Goal: Transaction & Acquisition: Purchase product/service

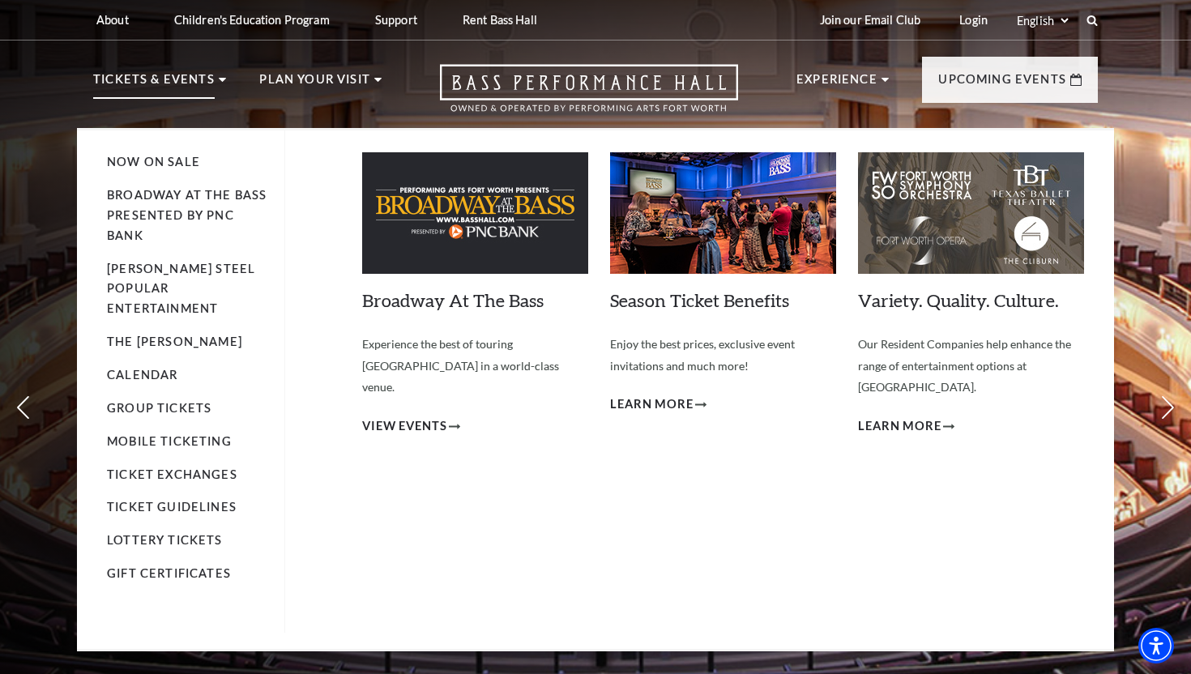
click at [139, 77] on p "Tickets & Events" at bounding box center [154, 84] width 122 height 29
click at [404, 417] on span "View Events" at bounding box center [404, 427] width 85 height 20
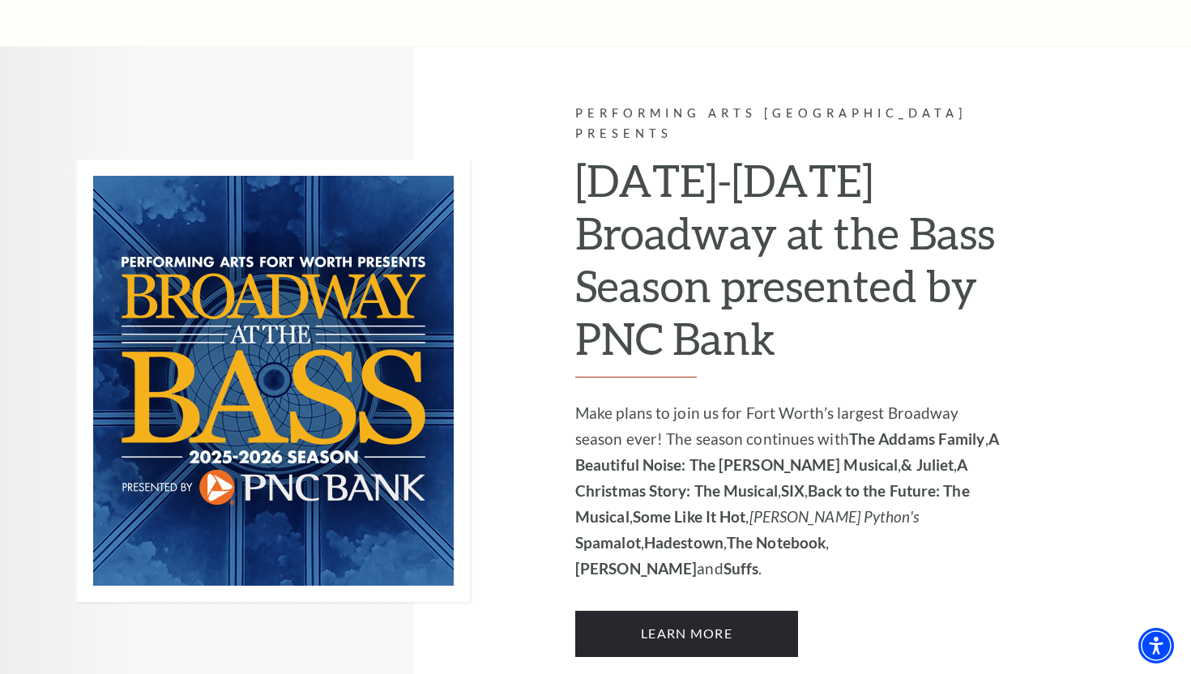
scroll to position [981, 0]
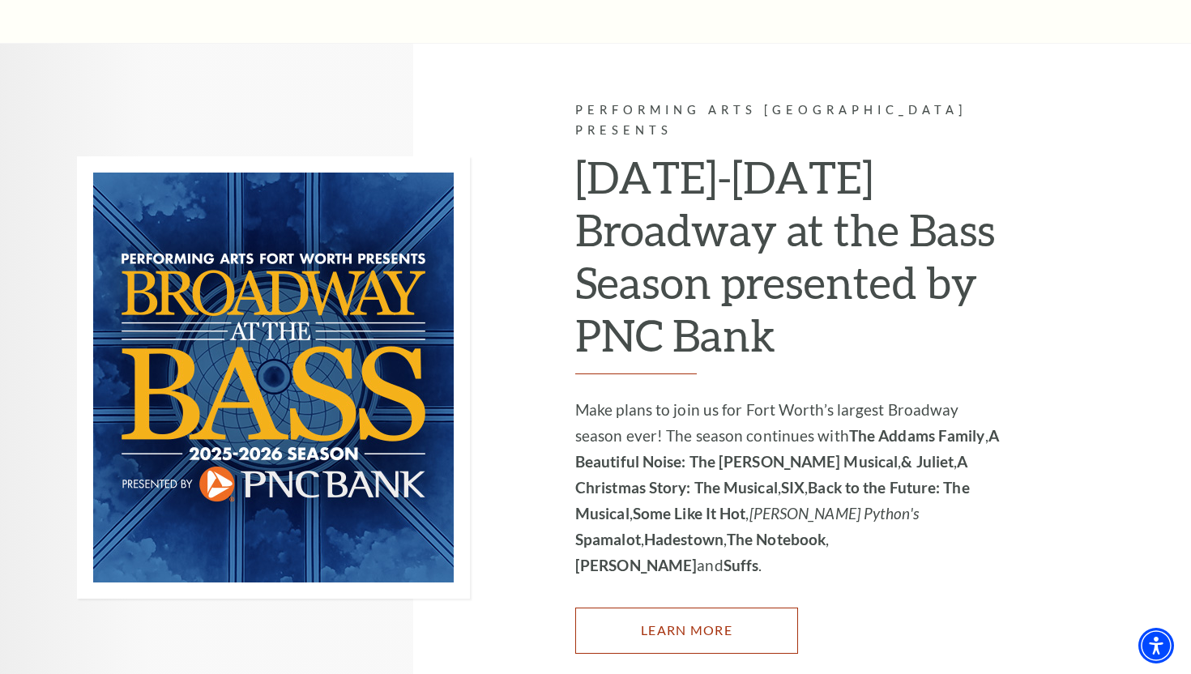
click at [742, 608] on link "Learn More" at bounding box center [686, 630] width 223 height 45
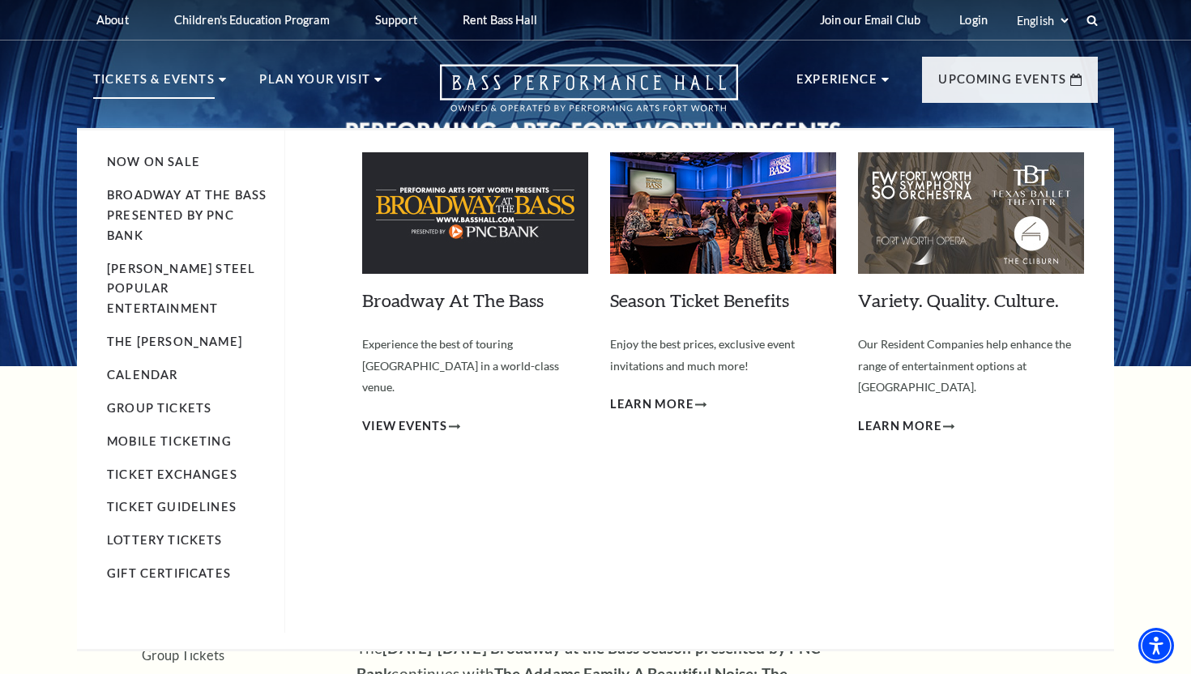
click at [195, 76] on p "Tickets & Events" at bounding box center [154, 84] width 122 height 29
click at [180, 193] on link "Broadway At The Bass presented by PNC Bank" at bounding box center [187, 215] width 160 height 54
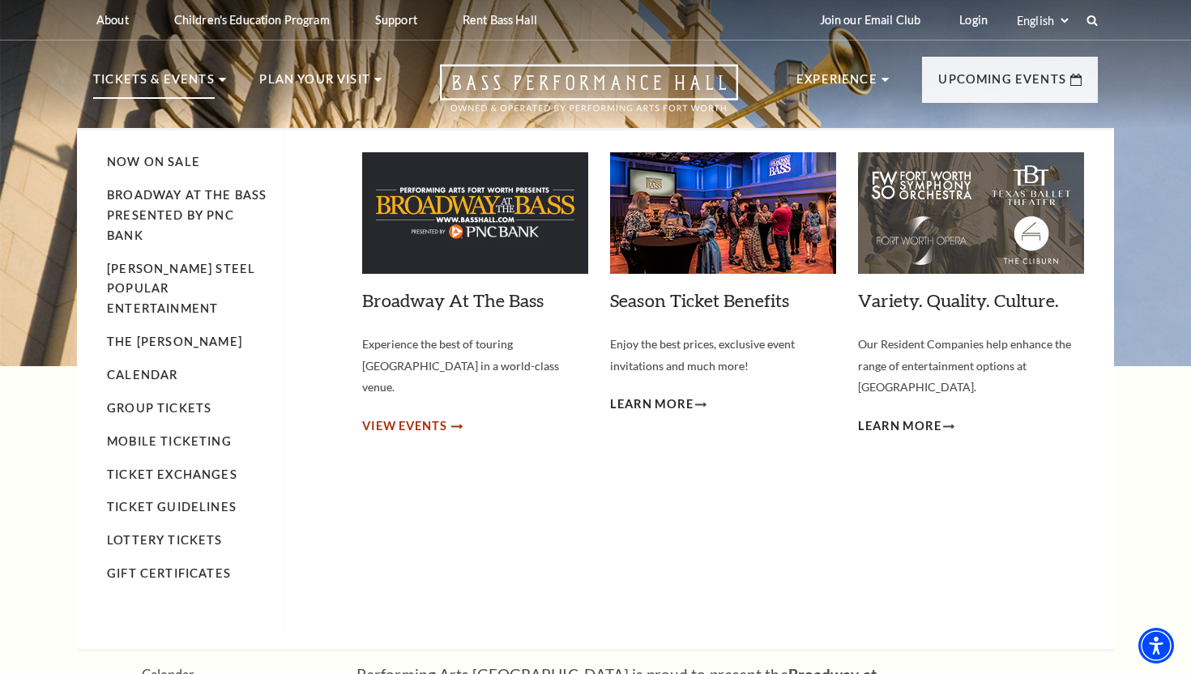
click at [392, 417] on span "View Events" at bounding box center [404, 427] width 85 height 20
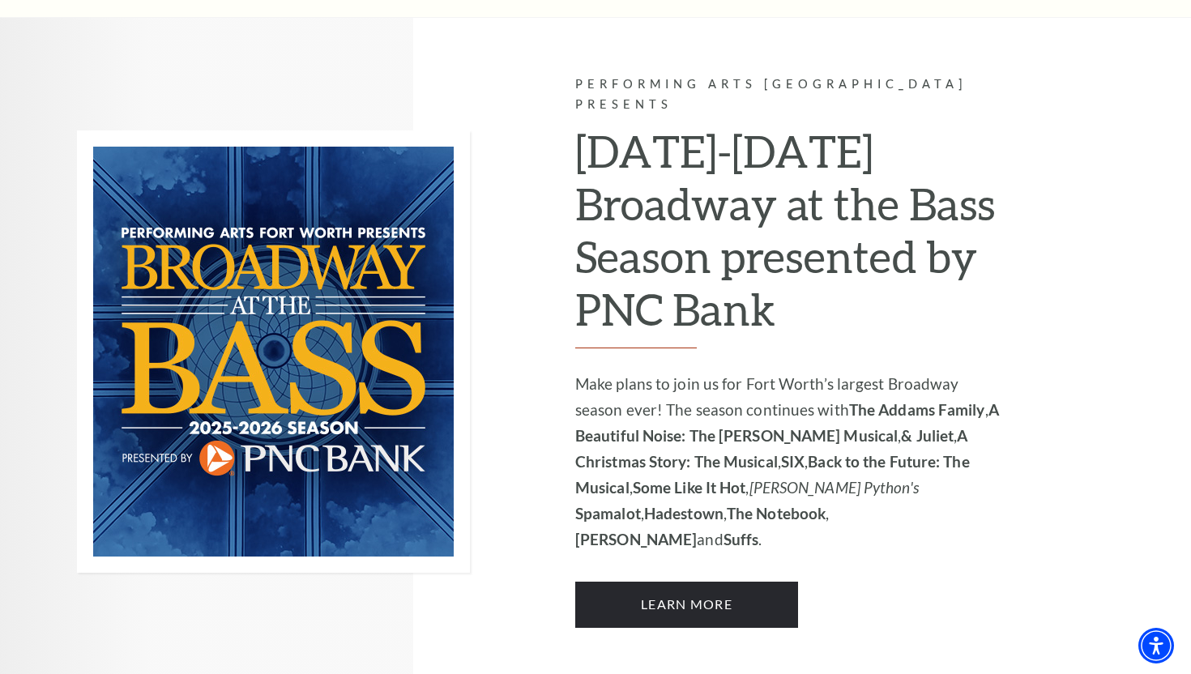
scroll to position [1006, 0]
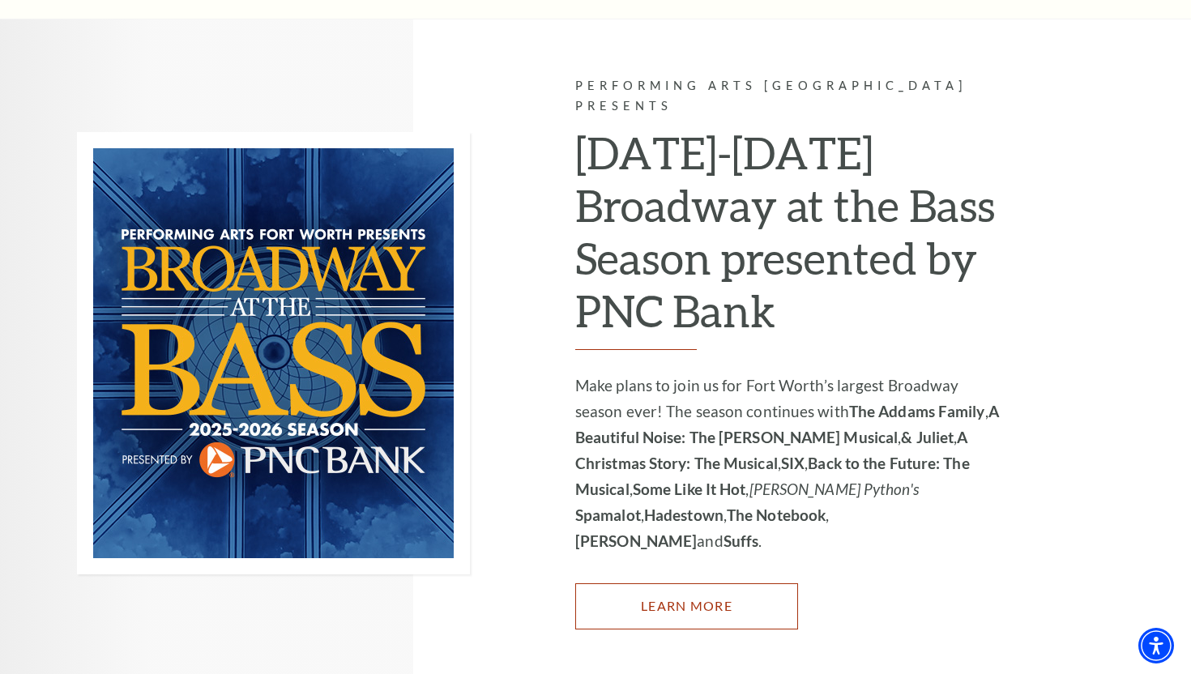
click at [629, 584] on link "Learn More" at bounding box center [686, 606] width 223 height 45
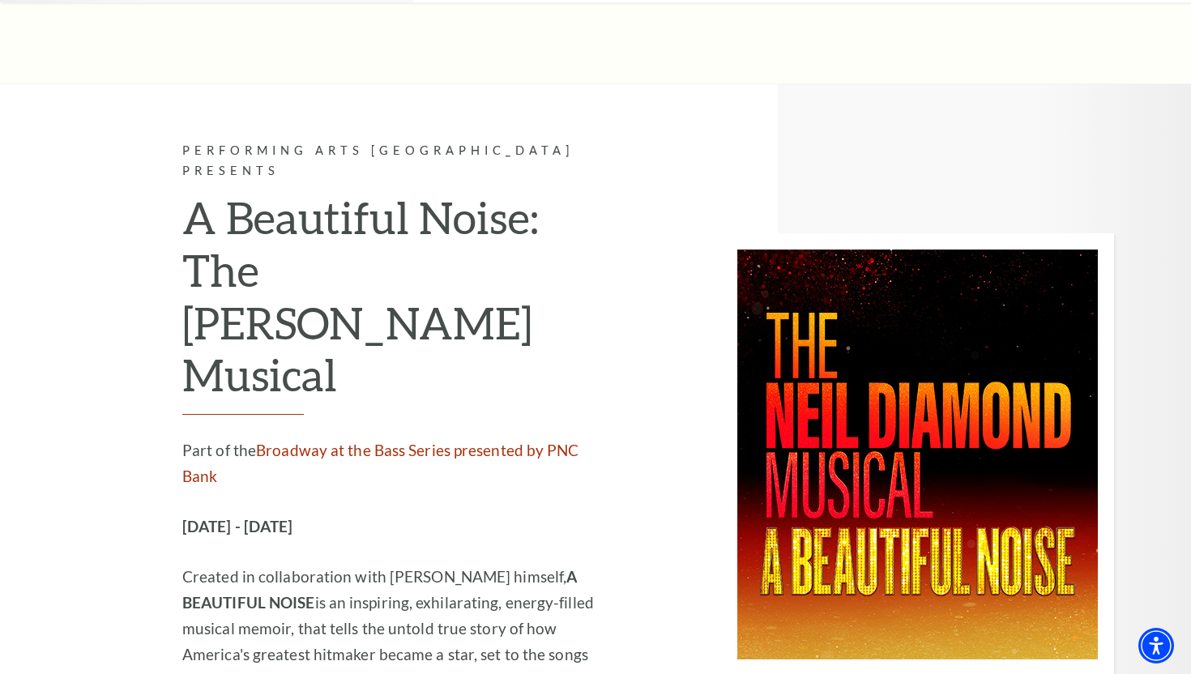
scroll to position [2713, 0]
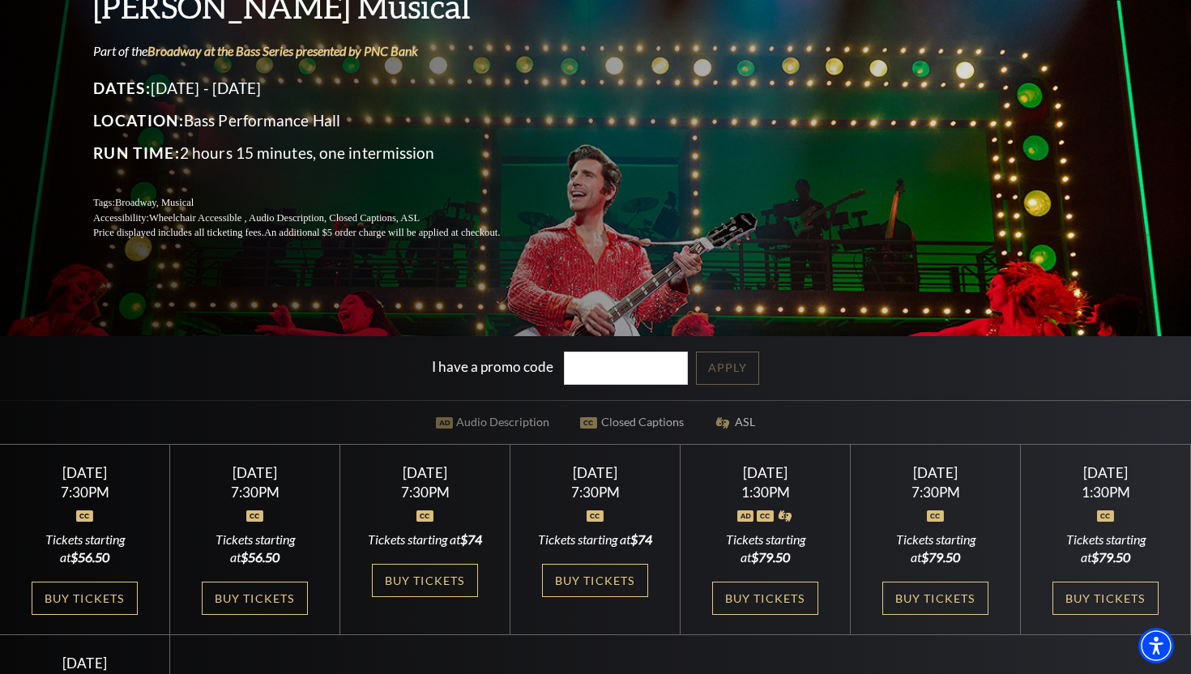
scroll to position [199, 0]
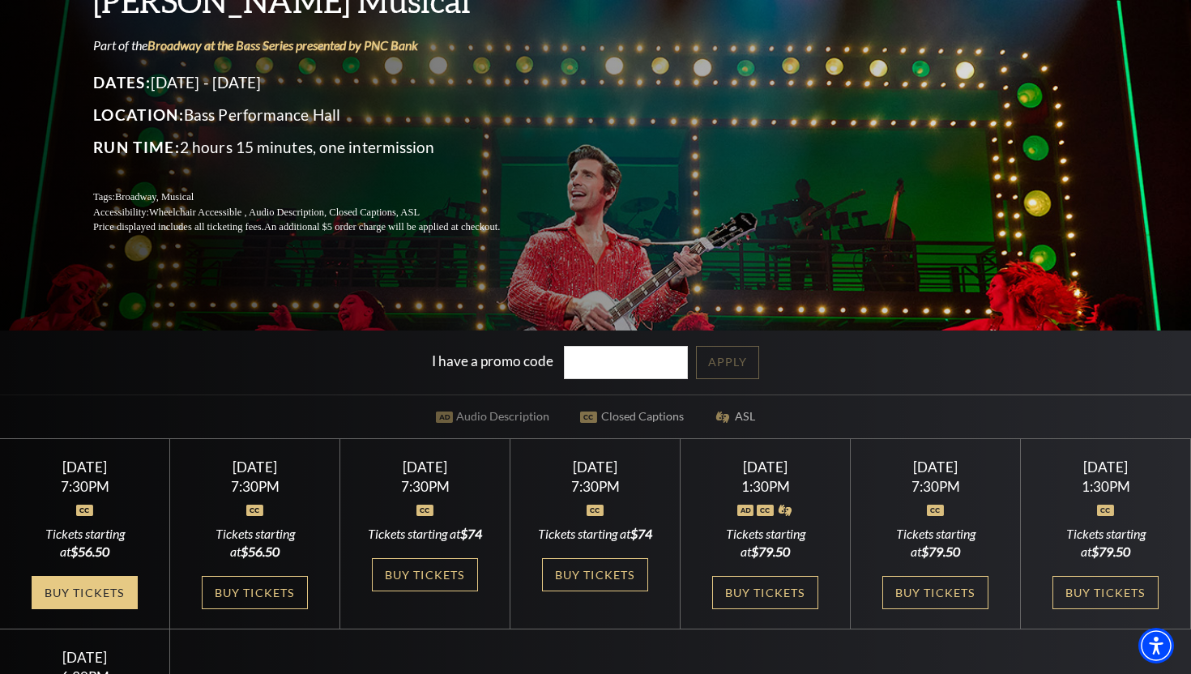
click at [98, 593] on link "Buy Tickets" at bounding box center [84, 592] width 105 height 33
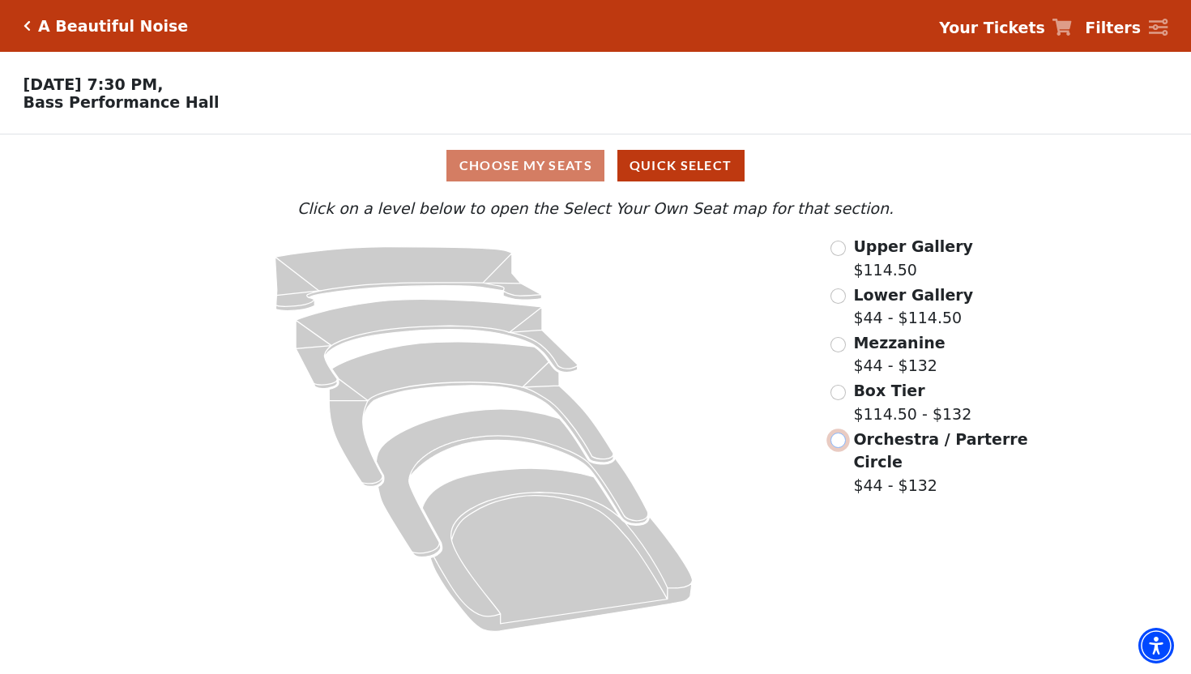
click at [840, 440] on input "Orchestra / Parterre Circle$44 - $132\a" at bounding box center [838, 440] width 15 height 15
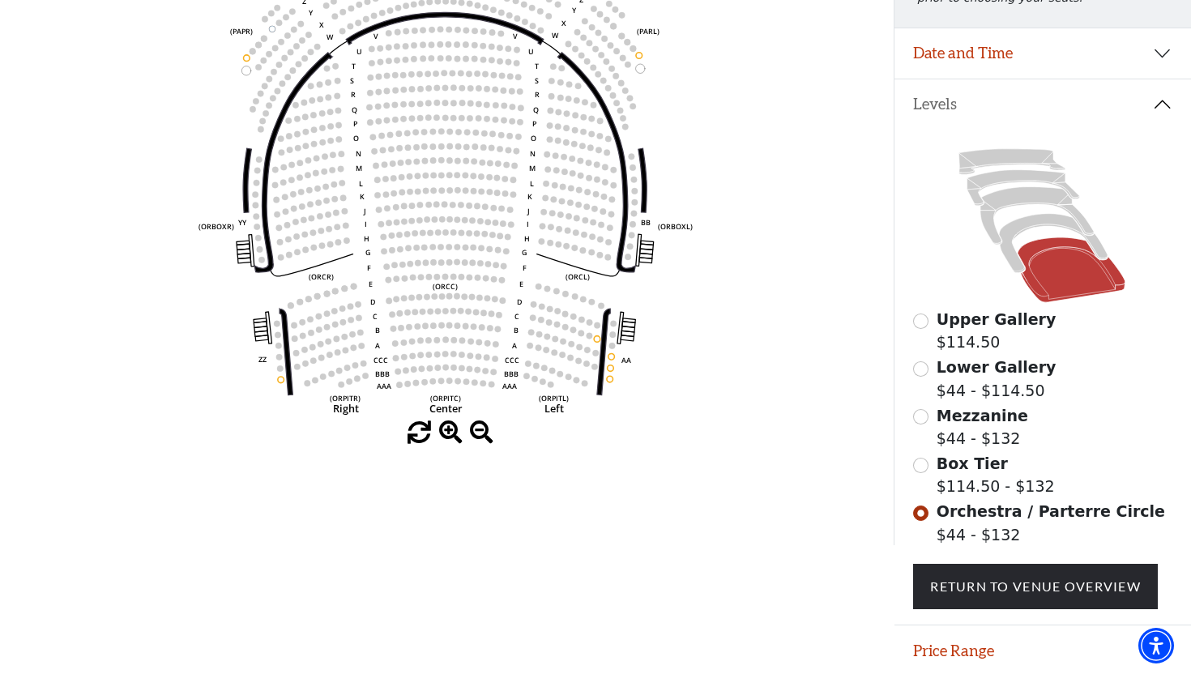
scroll to position [318, 0]
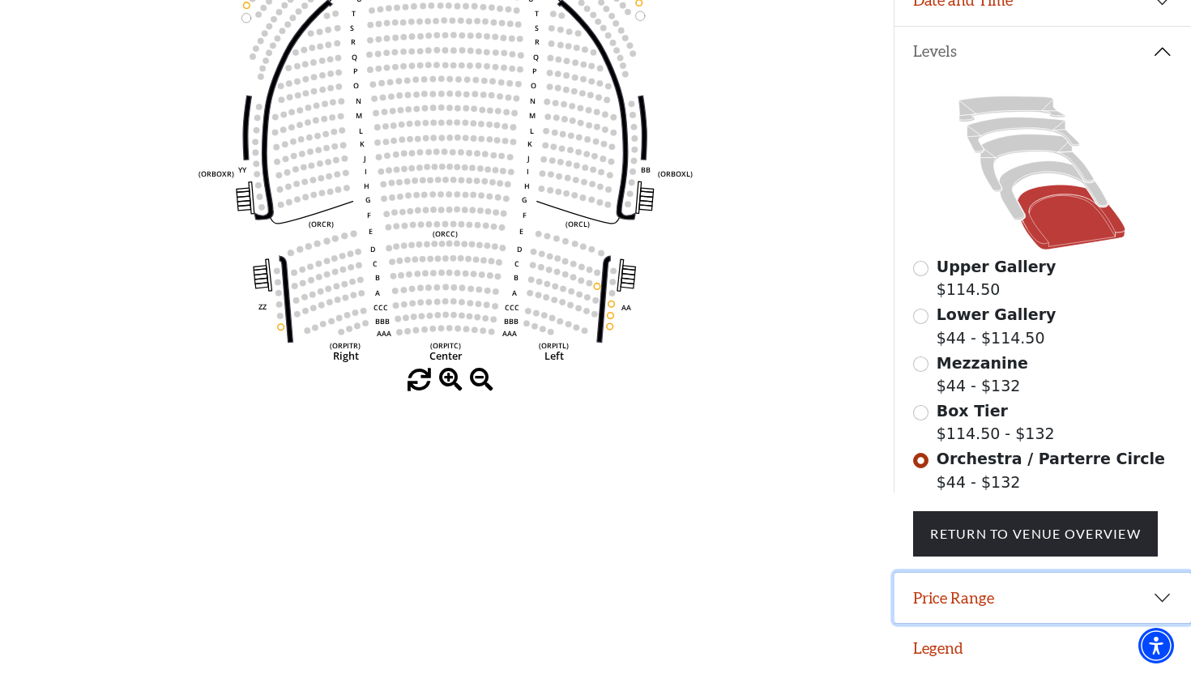
click at [1162, 603] on button "Price Range" at bounding box center [1043, 598] width 297 height 50
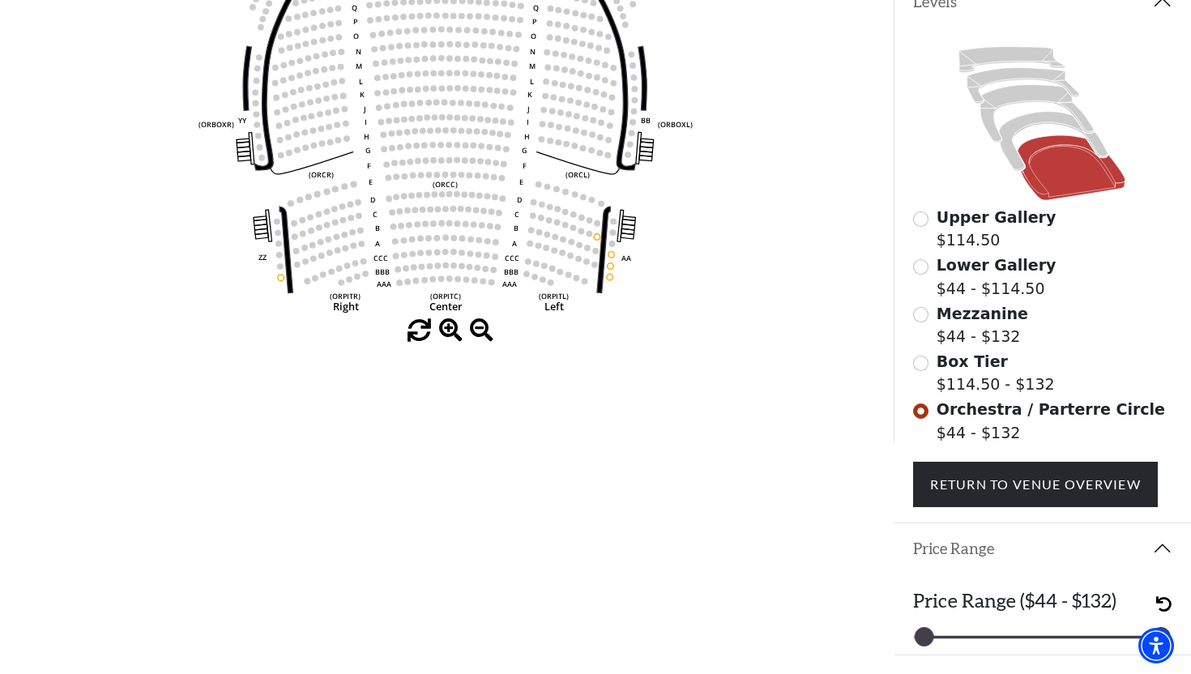
scroll to position [399, 0]
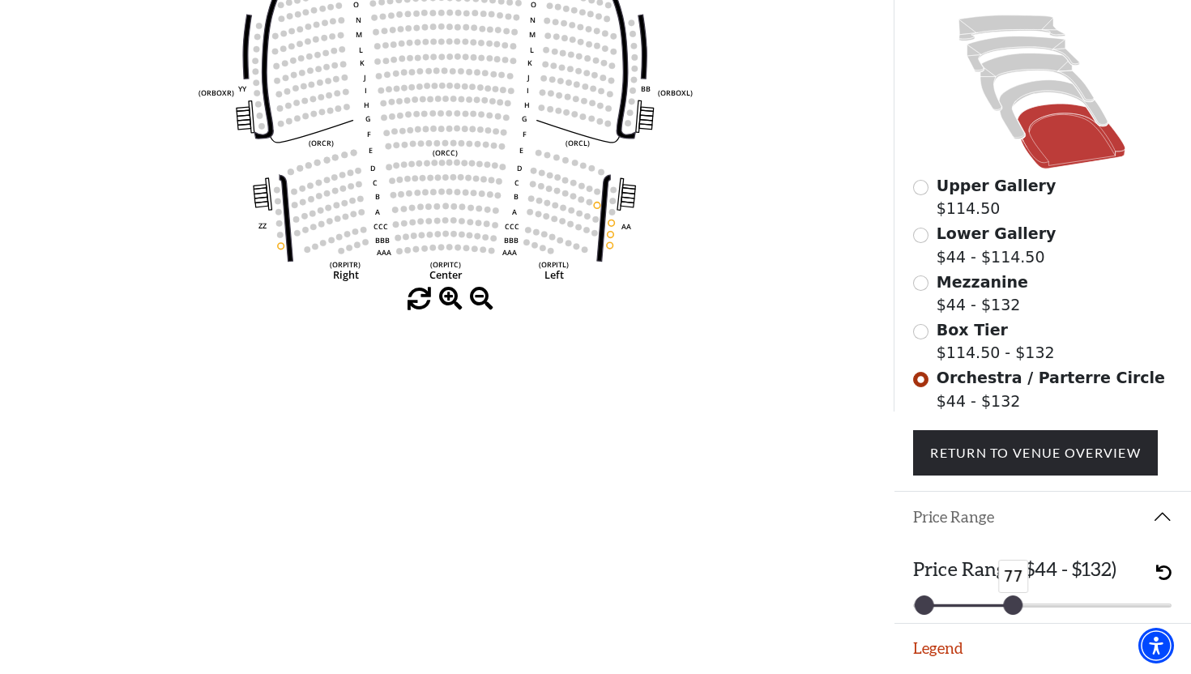
drag, startPoint x: 1161, startPoint y: 605, endPoint x: 1011, endPoint y: 640, distance: 153.3
click at [1011, 412] on div "Promo Code Apply If you have a promo code, please enter it prior to choosing yo…" at bounding box center [1043, 74] width 298 height 674
drag, startPoint x: 1015, startPoint y: 605, endPoint x: 993, endPoint y: 608, distance: 22.8
click at [993, 608] on div at bounding box center [992, 605] width 18 height 18
drag, startPoint x: 990, startPoint y: 602, endPoint x: 974, endPoint y: 605, distance: 15.7
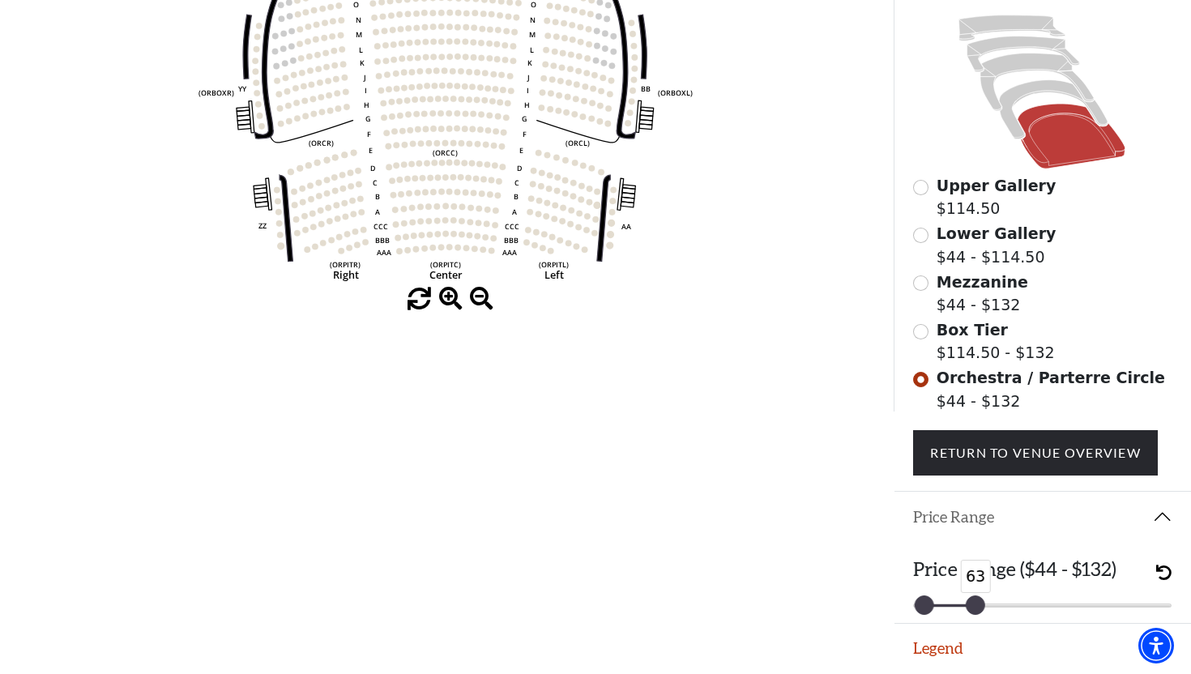
click at [974, 606] on div at bounding box center [976, 605] width 18 height 18
drag, startPoint x: 978, startPoint y: 605, endPoint x: 994, endPoint y: 605, distance: 16.2
click at [994, 605] on div at bounding box center [992, 605] width 18 height 18
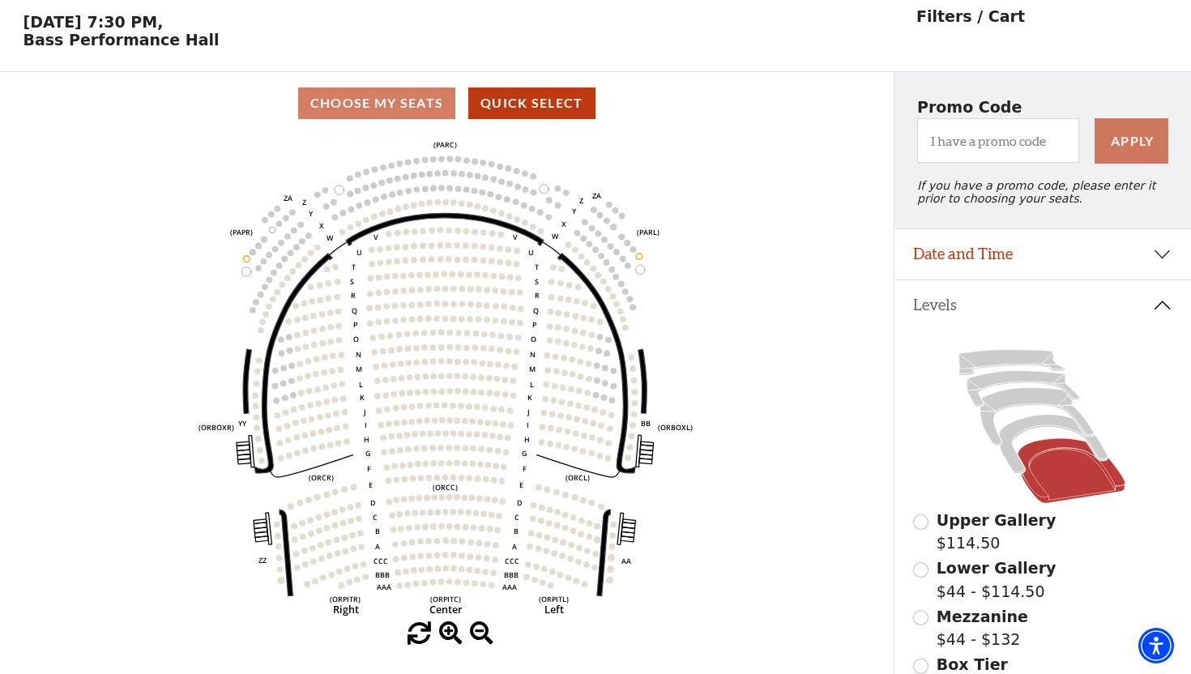
scroll to position [0, 0]
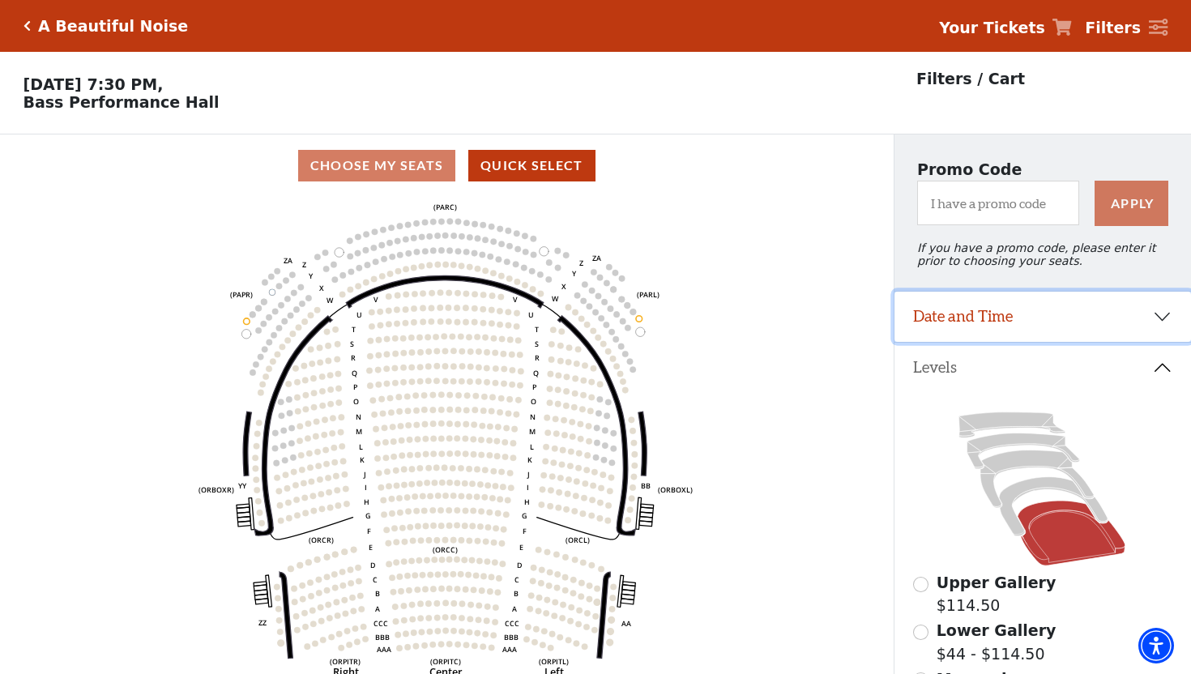
click at [1159, 319] on button "Date and Time" at bounding box center [1043, 317] width 297 height 50
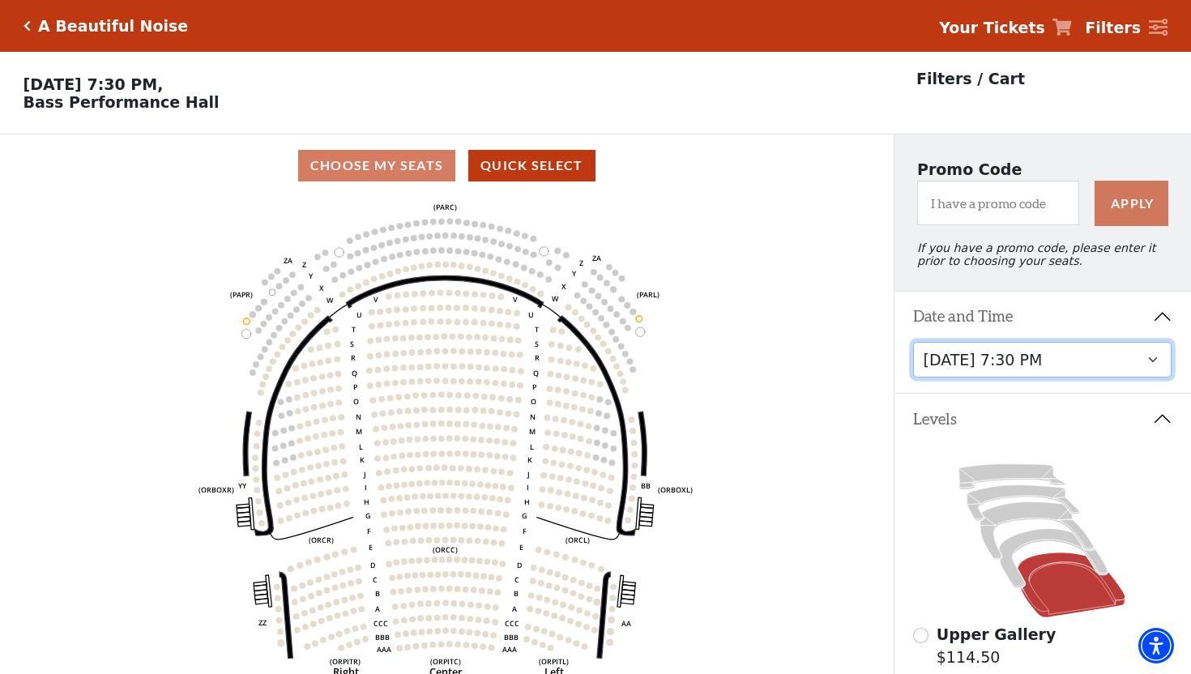
click at [1097, 366] on select "Tuesday, October 28 at 7:30 PM Wednesday, October 29 at 7:30 PM Thursday, Octob…" at bounding box center [1042, 360] width 259 height 36
click at [913, 344] on select "Tuesday, October 28 at 7:30 PM Wednesday, October 29 at 7:30 PM Thursday, Octob…" at bounding box center [1042, 360] width 259 height 36
click at [426, 165] on div "Choose My Seats Quick Select" at bounding box center [447, 166] width 894 height 32
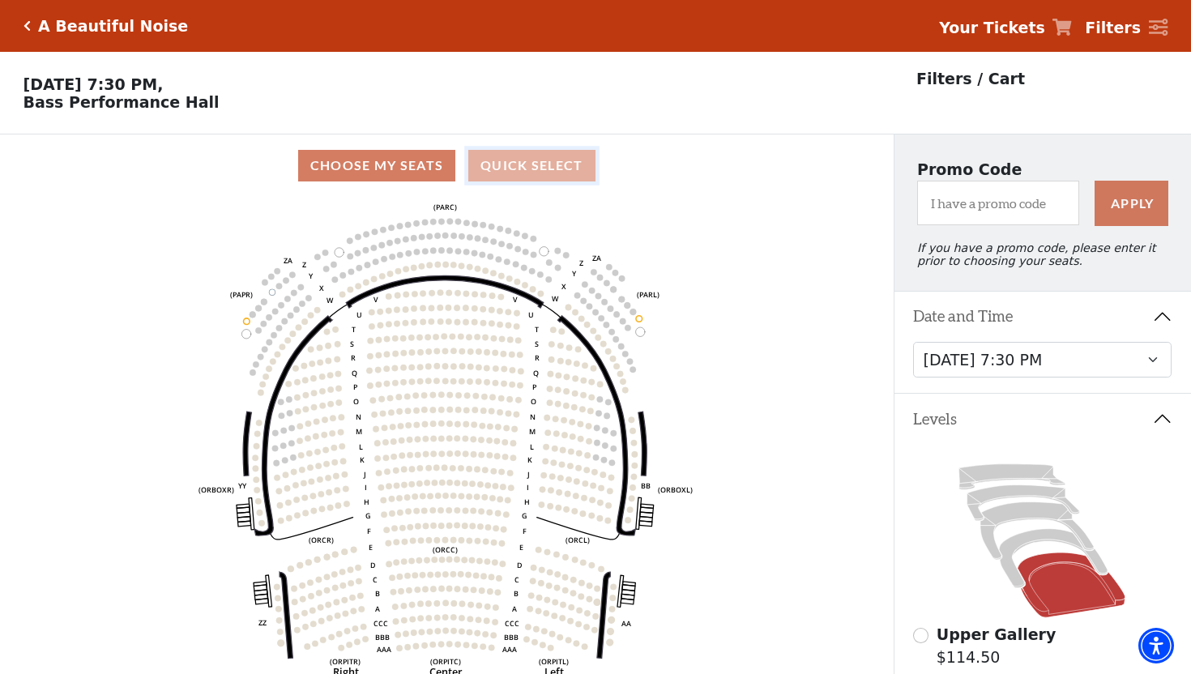
click at [502, 165] on button "Quick Select" at bounding box center [531, 166] width 127 height 32
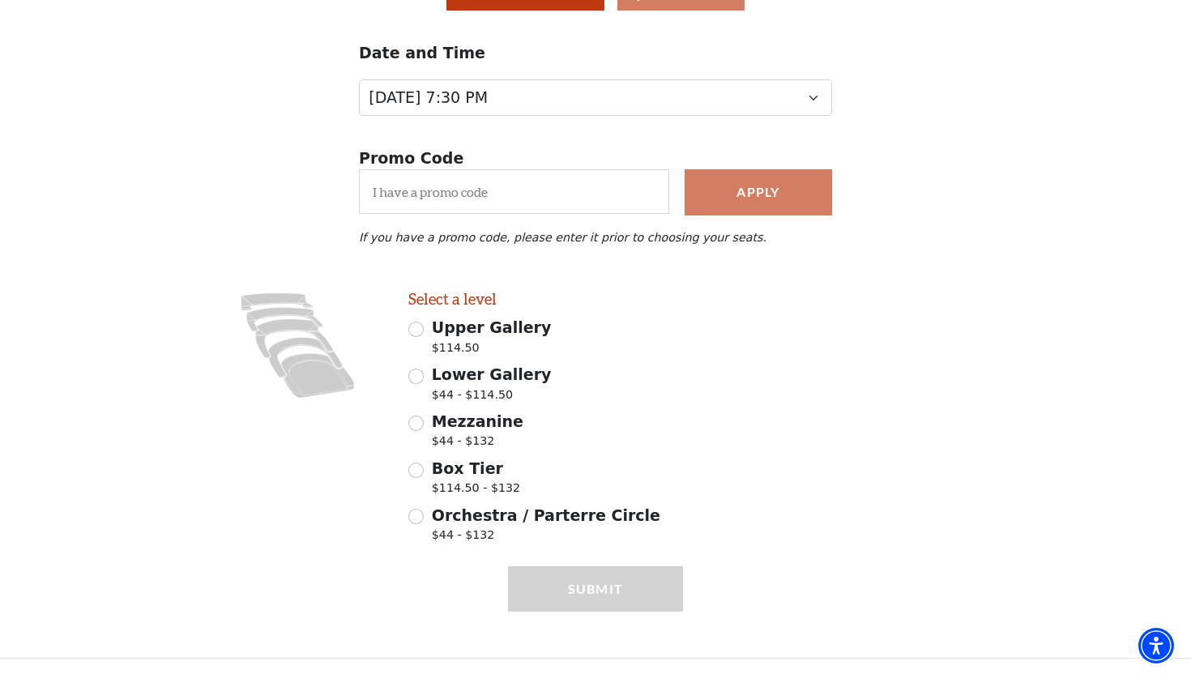
scroll to position [173, 0]
click at [421, 519] on input "Orchestra / Parterre Circle $44 - $132" at bounding box center [415, 516] width 15 height 15
radio input "true"
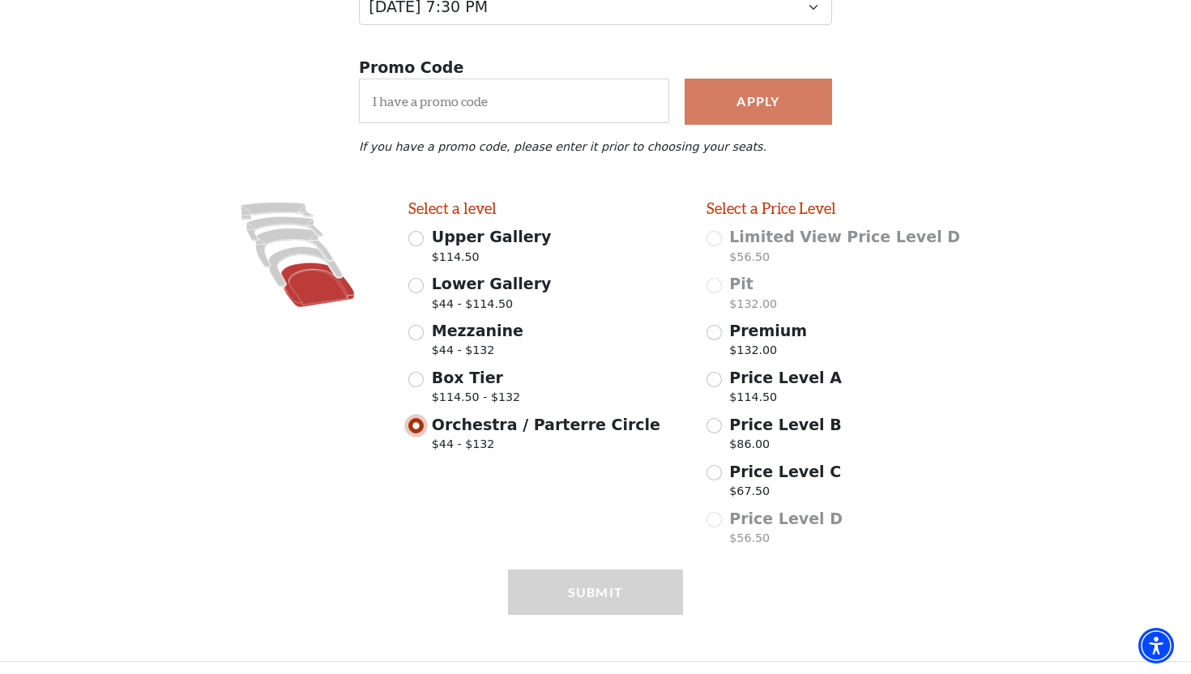
scroll to position [267, 0]
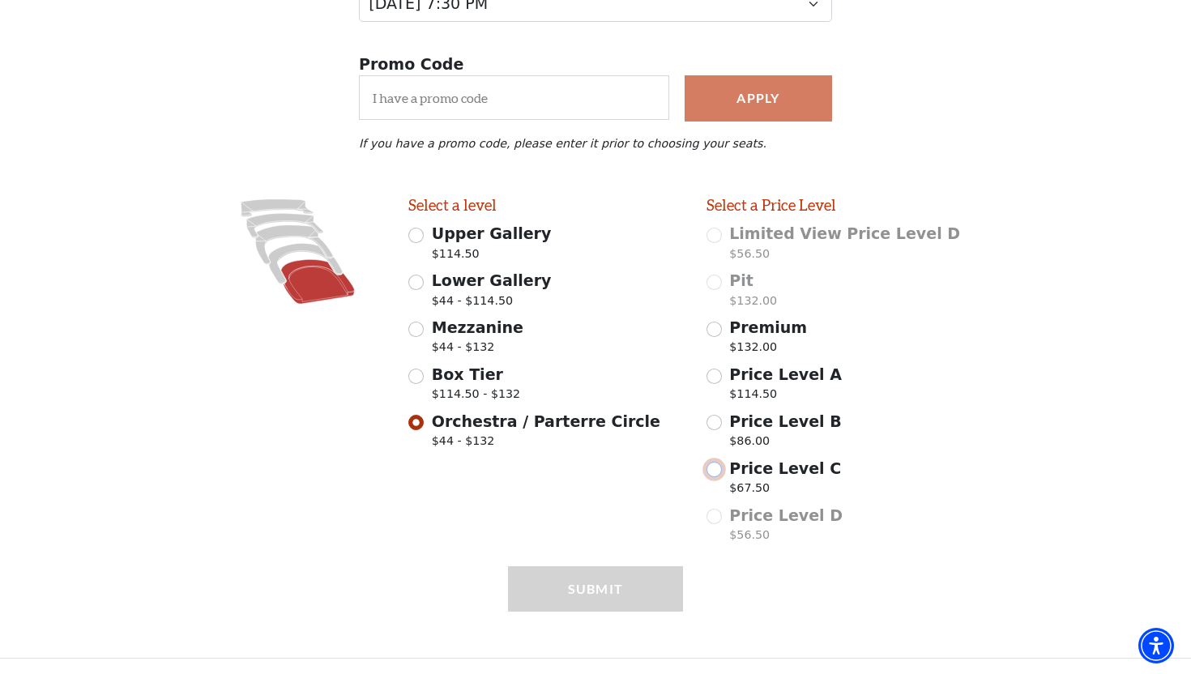
click at [716, 468] on input "Price Level C $67.50" at bounding box center [714, 469] width 15 height 15
radio input "true"
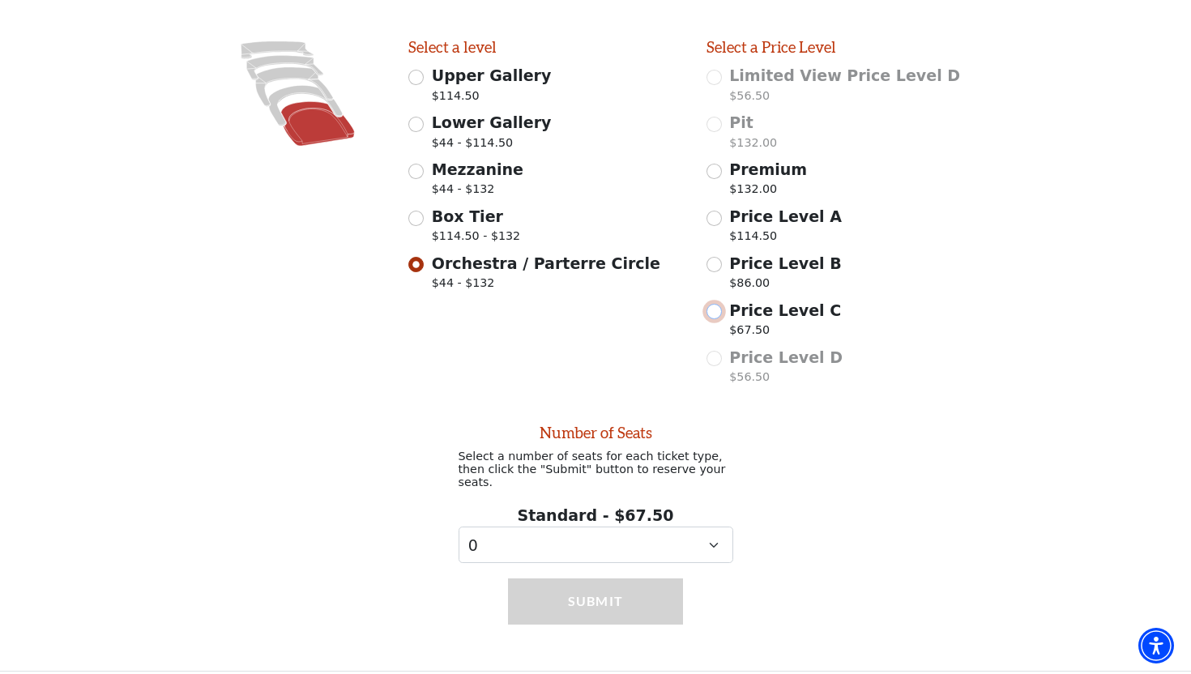
scroll to position [425, 0]
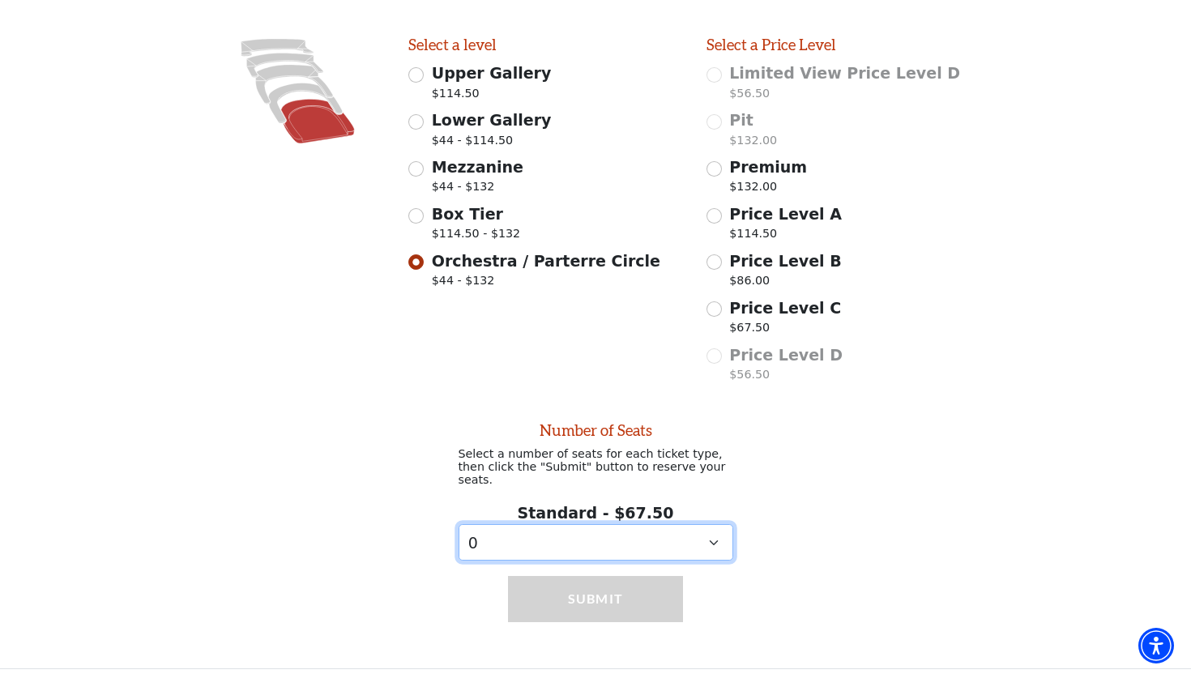
click at [713, 528] on select "0 1" at bounding box center [596, 542] width 275 height 36
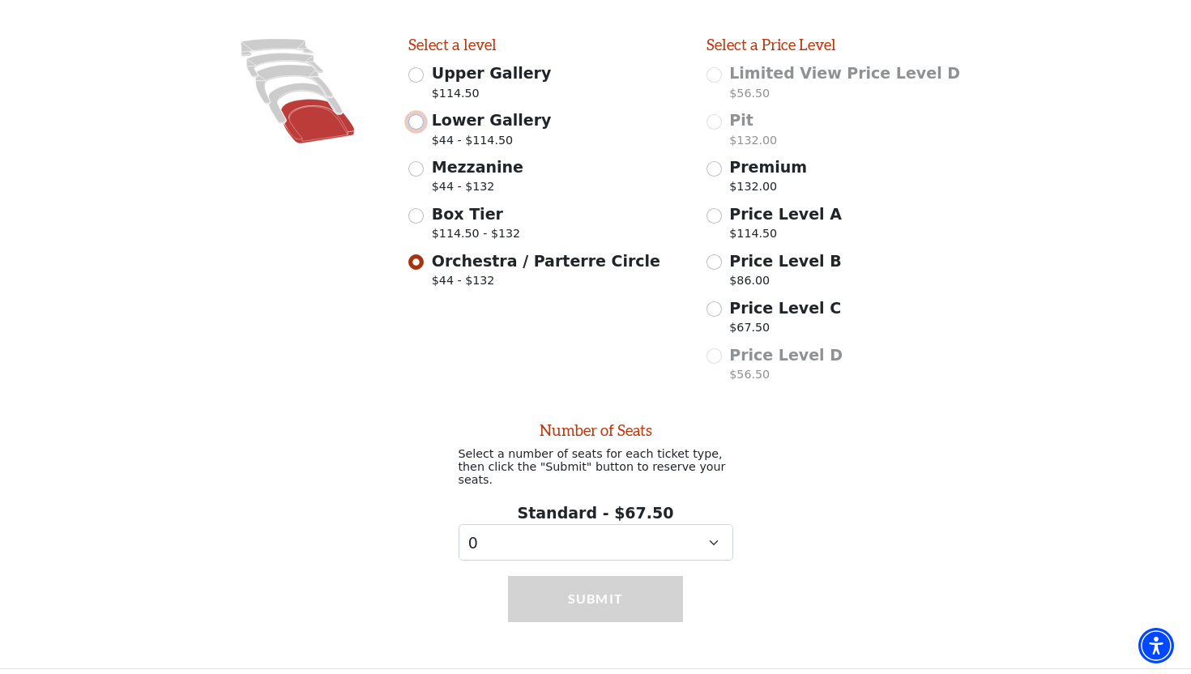
click at [418, 121] on input "Lower Gallery $44 - $114.50" at bounding box center [415, 121] width 15 height 15
radio input "true"
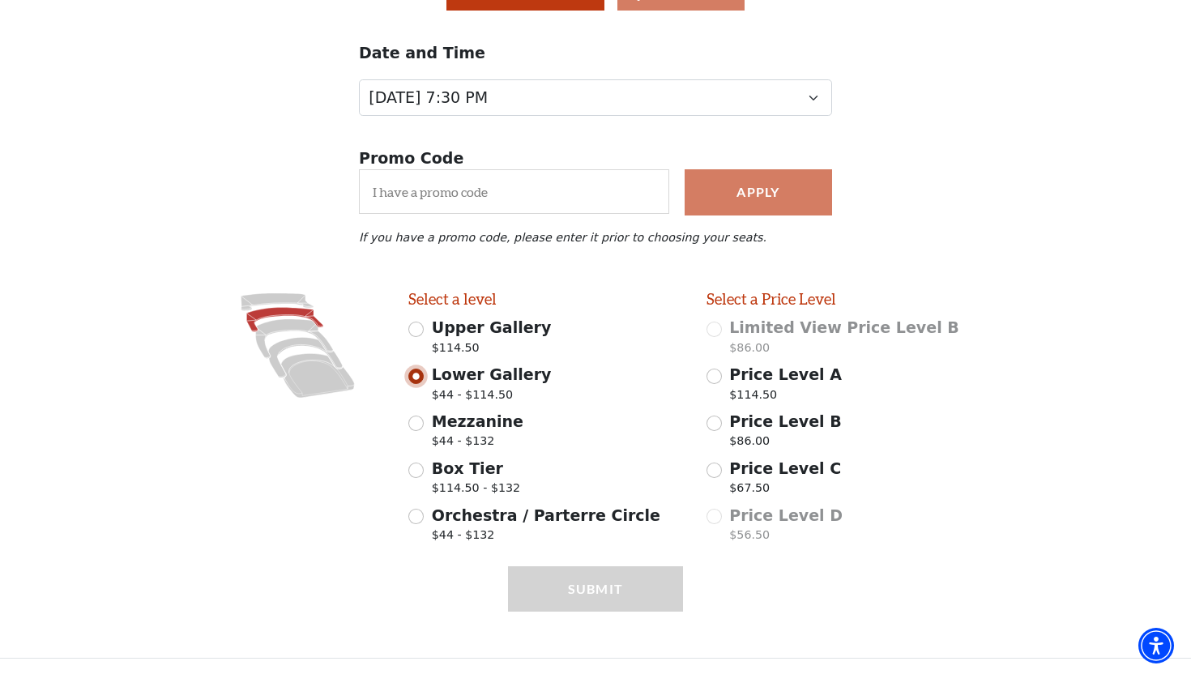
scroll to position [173, 0]
click at [420, 426] on input "Mezzanine $44 - $132" at bounding box center [415, 423] width 15 height 15
radio input "true"
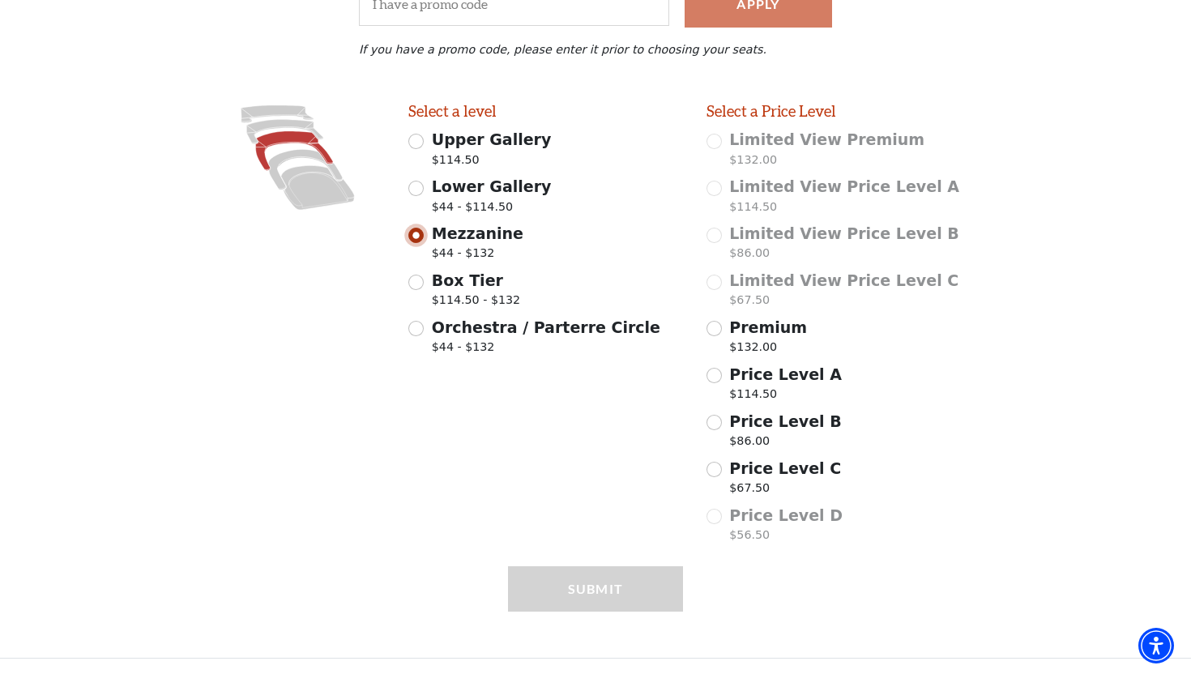
scroll to position [361, 0]
click at [421, 327] on input "Orchestra / Parterre Circle $44 - $132" at bounding box center [415, 328] width 15 height 15
radio input "true"
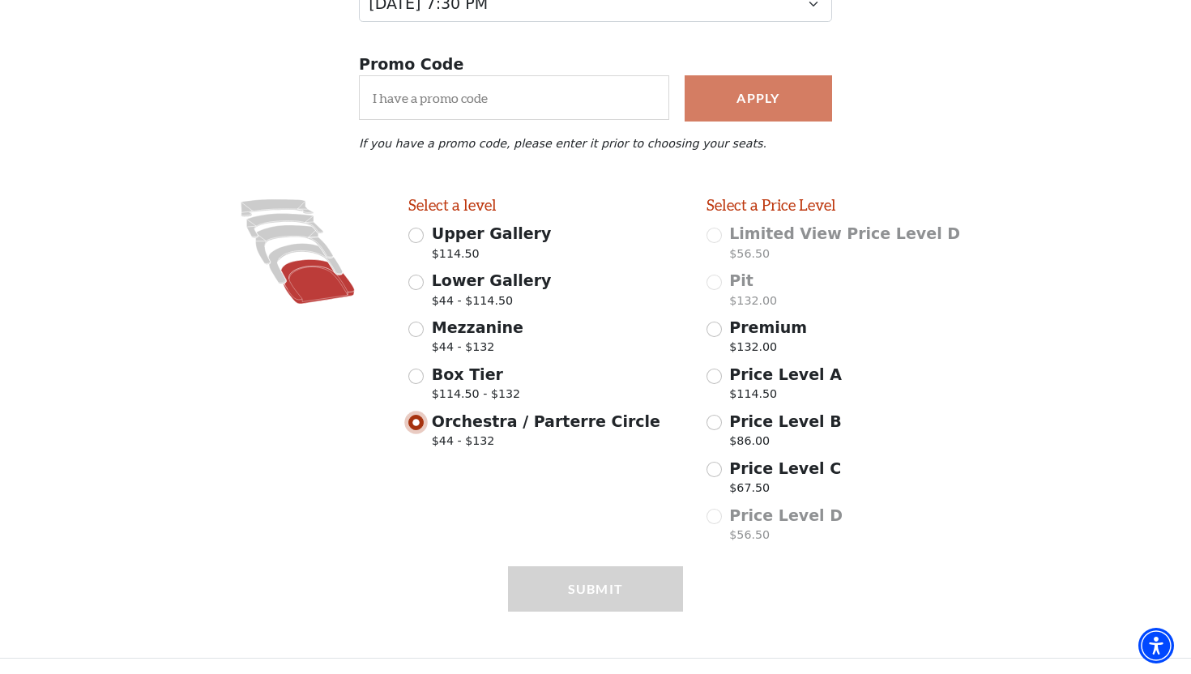
scroll to position [267, 0]
click at [715, 467] on input "Price Level C $67.50" at bounding box center [714, 469] width 15 height 15
radio input "true"
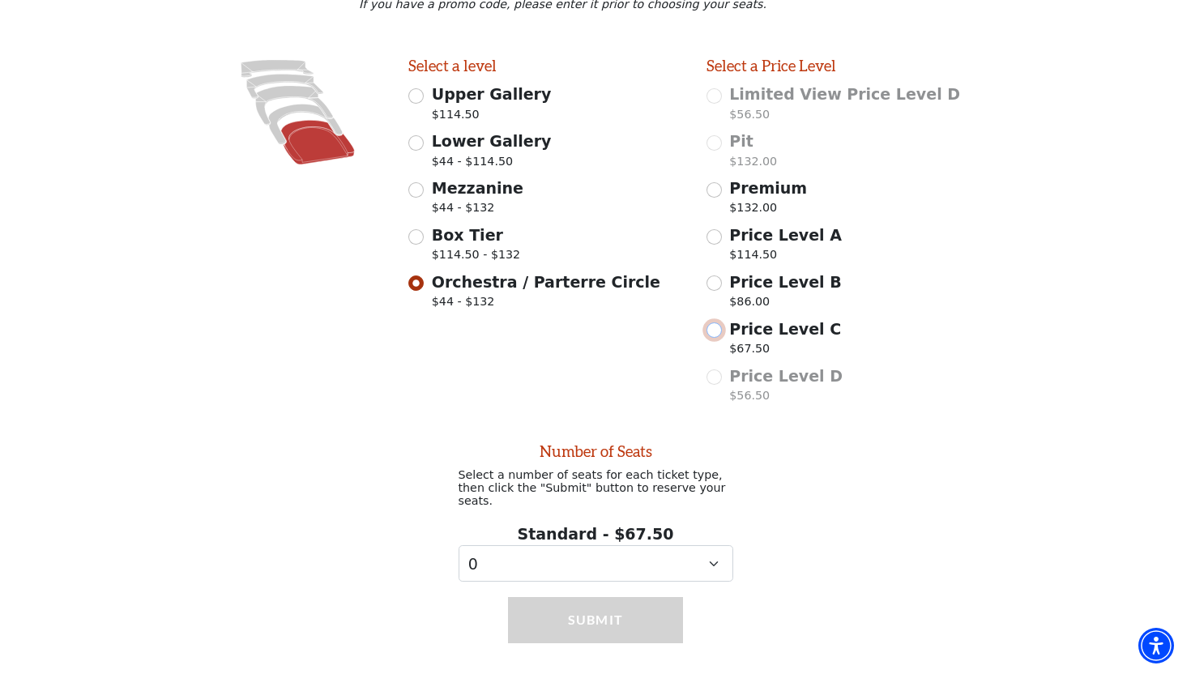
scroll to position [425, 0]
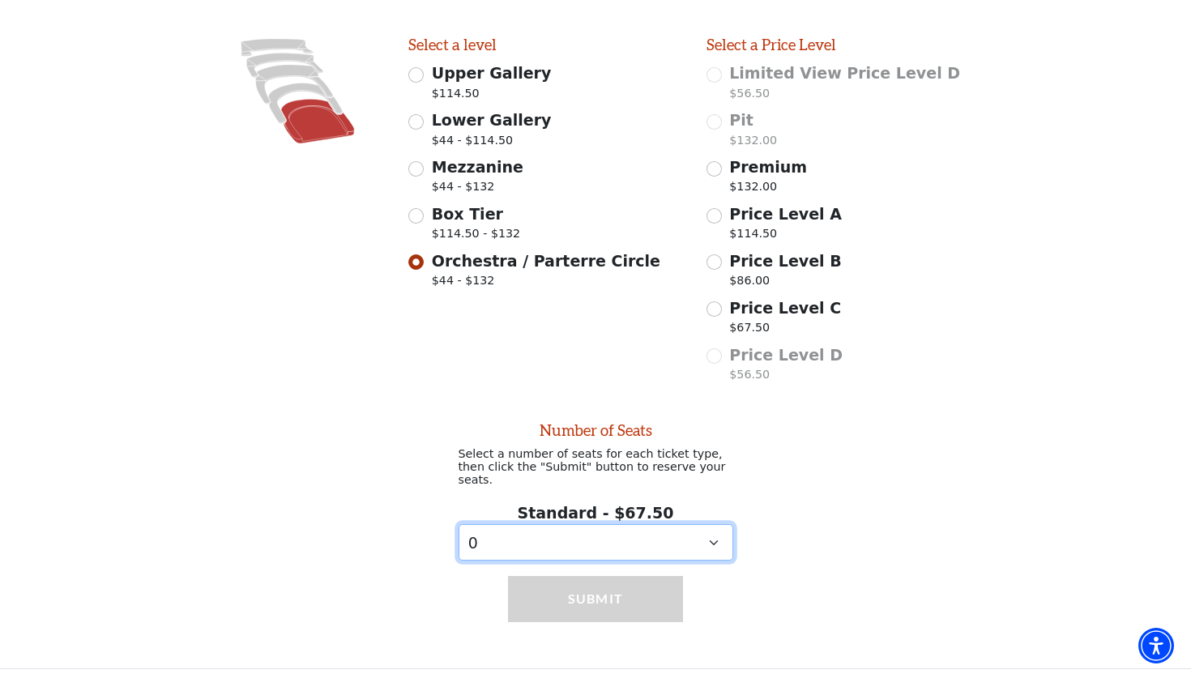
click at [713, 531] on select "0 1" at bounding box center [596, 542] width 275 height 36
select select "1"
click at [459, 524] on select "0 1" at bounding box center [596, 542] width 275 height 36
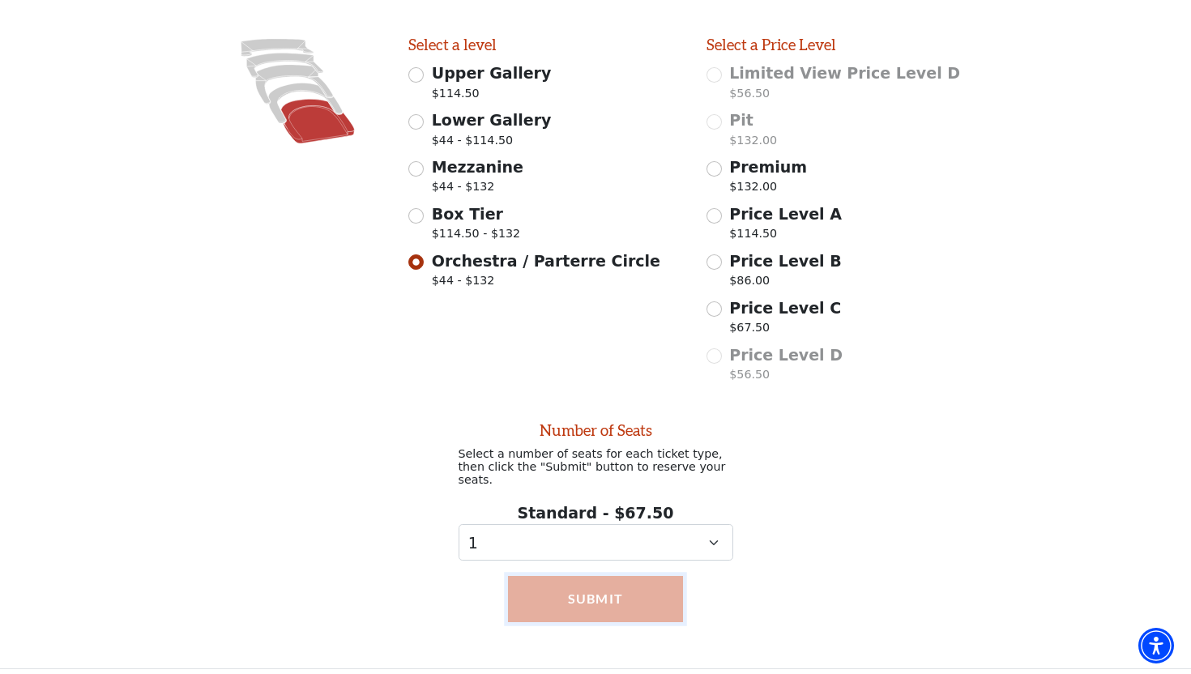
click at [658, 591] on button "Submit" at bounding box center [596, 598] width 176 height 45
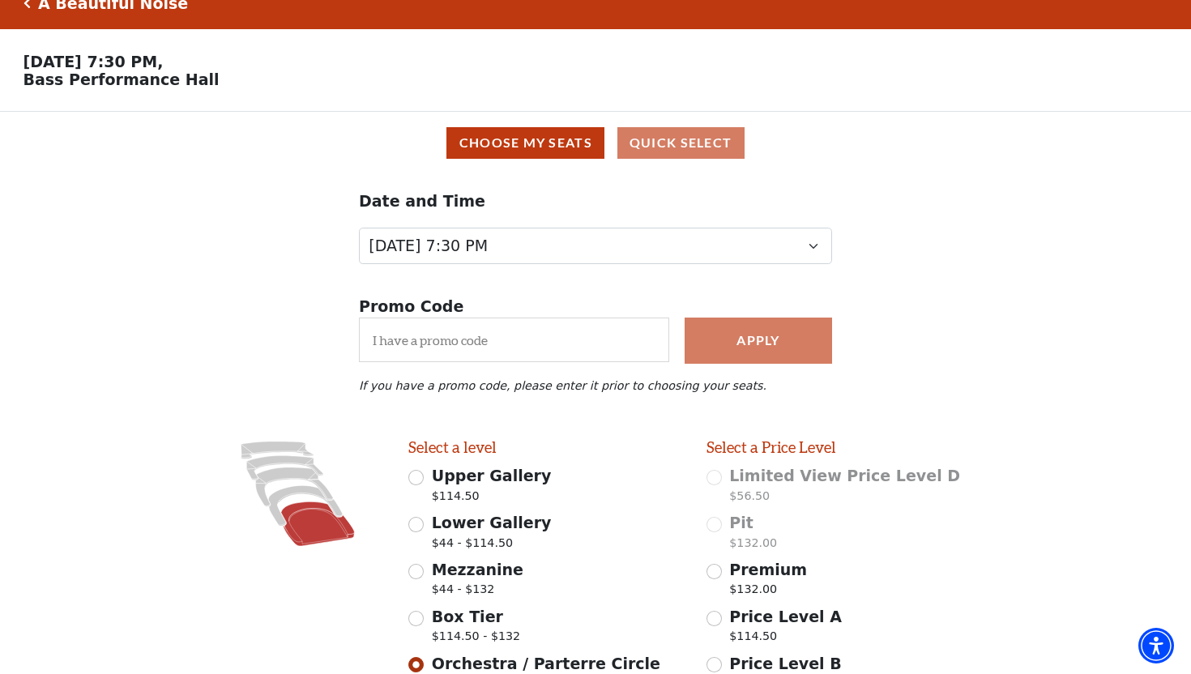
scroll to position [0, 0]
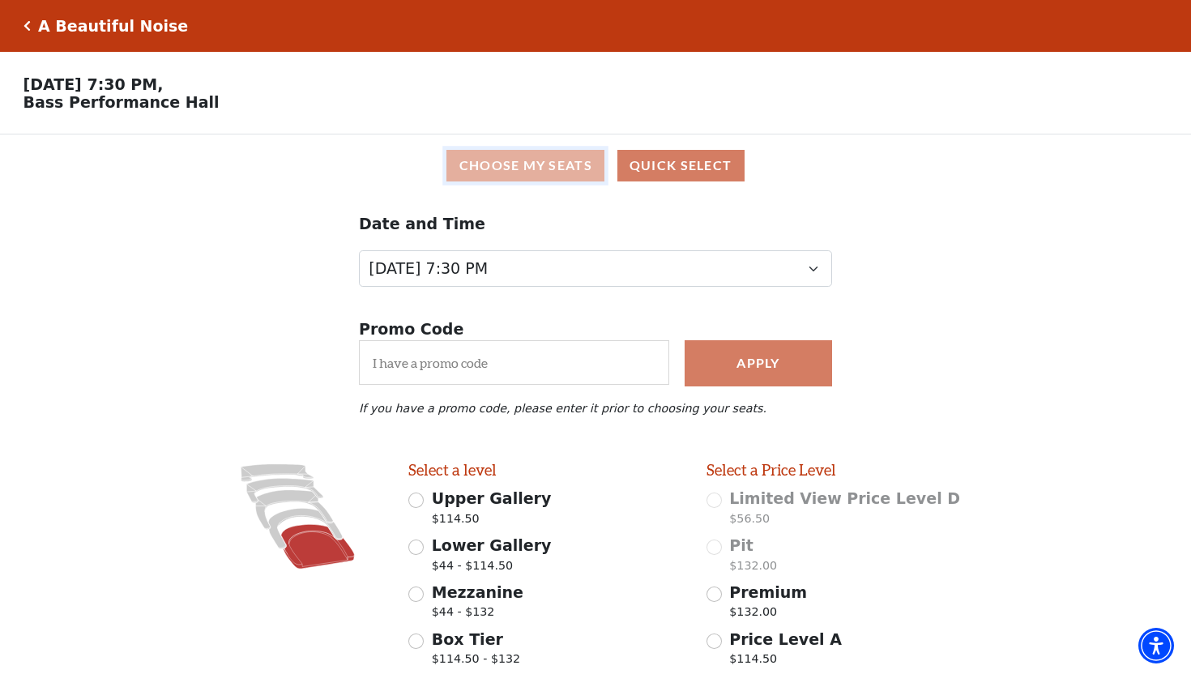
click at [539, 171] on button "Choose My Seats" at bounding box center [526, 166] width 158 height 32
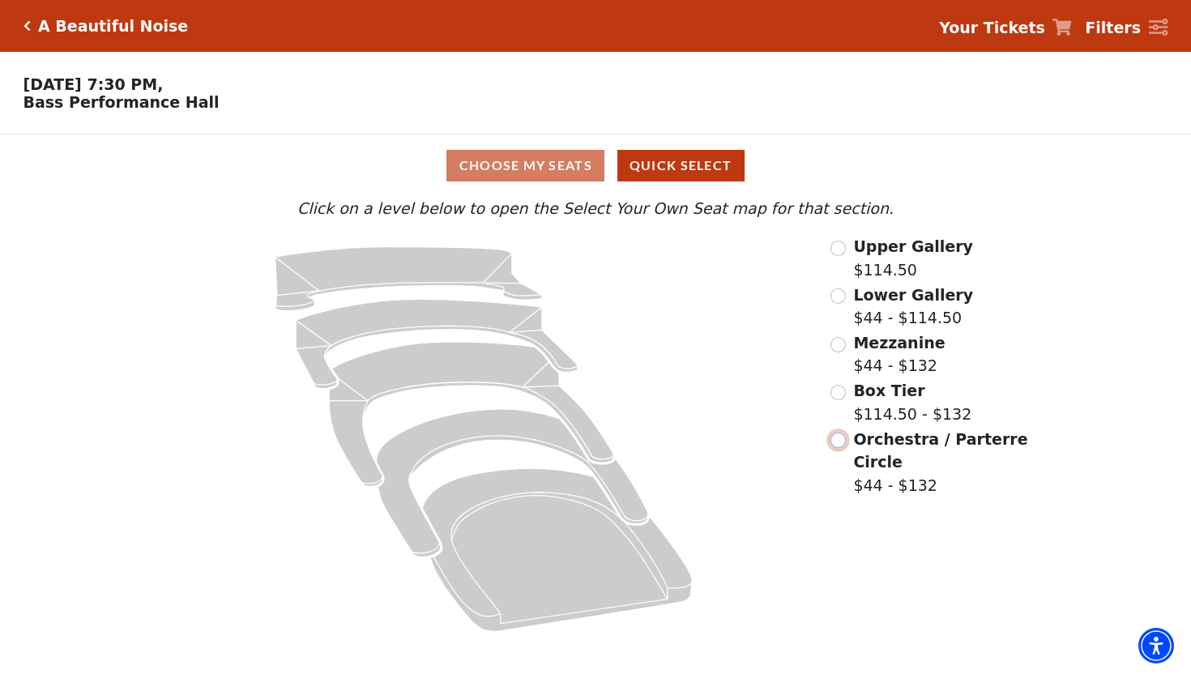
click at [840, 441] on input "Orchestra / Parterre Circle$44 - $132\a" at bounding box center [838, 440] width 15 height 15
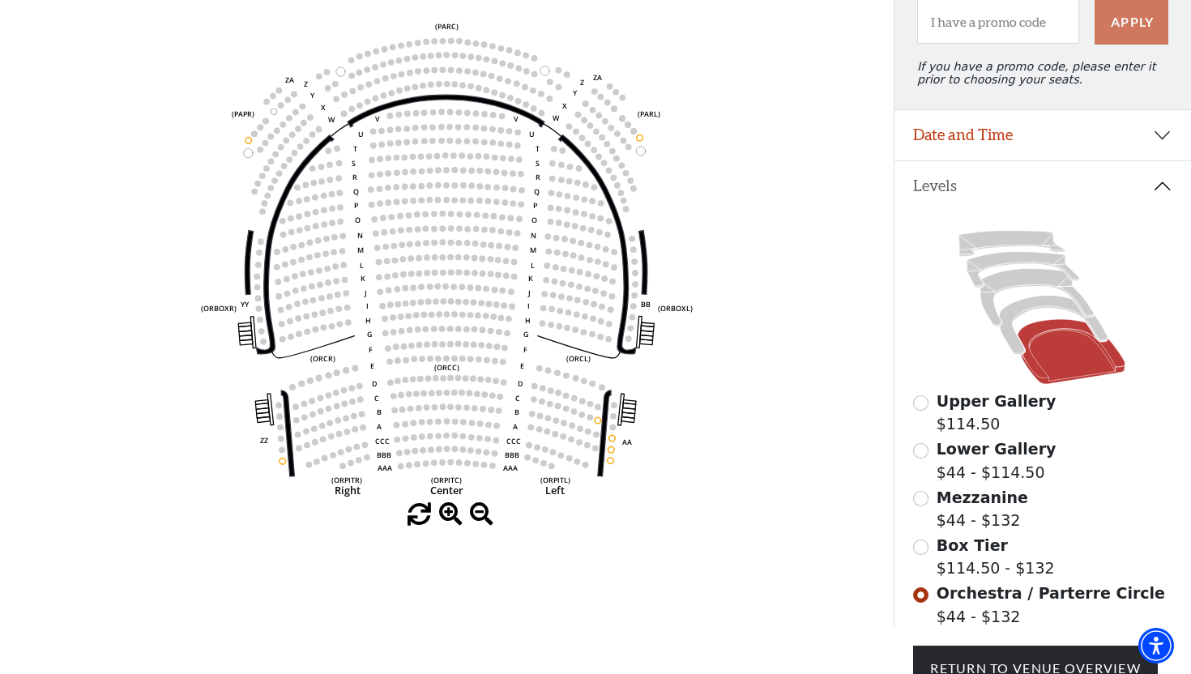
scroll to position [184, 0]
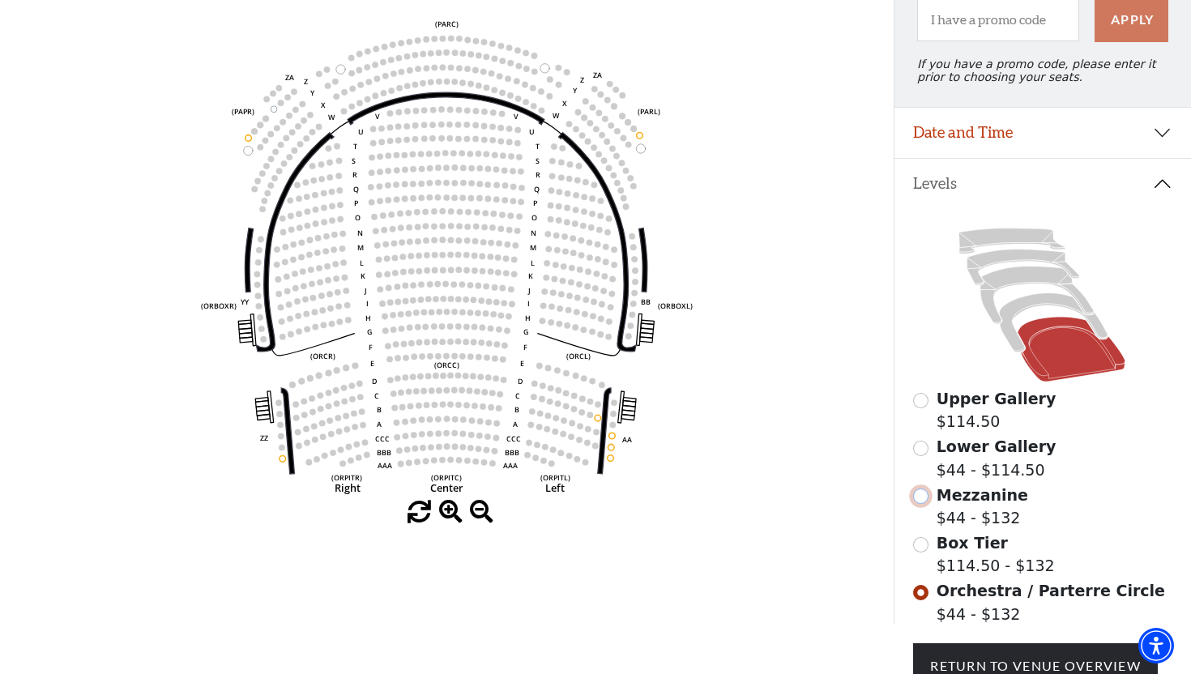
click at [923, 498] on input "Mezzanine$44 - $132\a" at bounding box center [920, 496] width 15 height 15
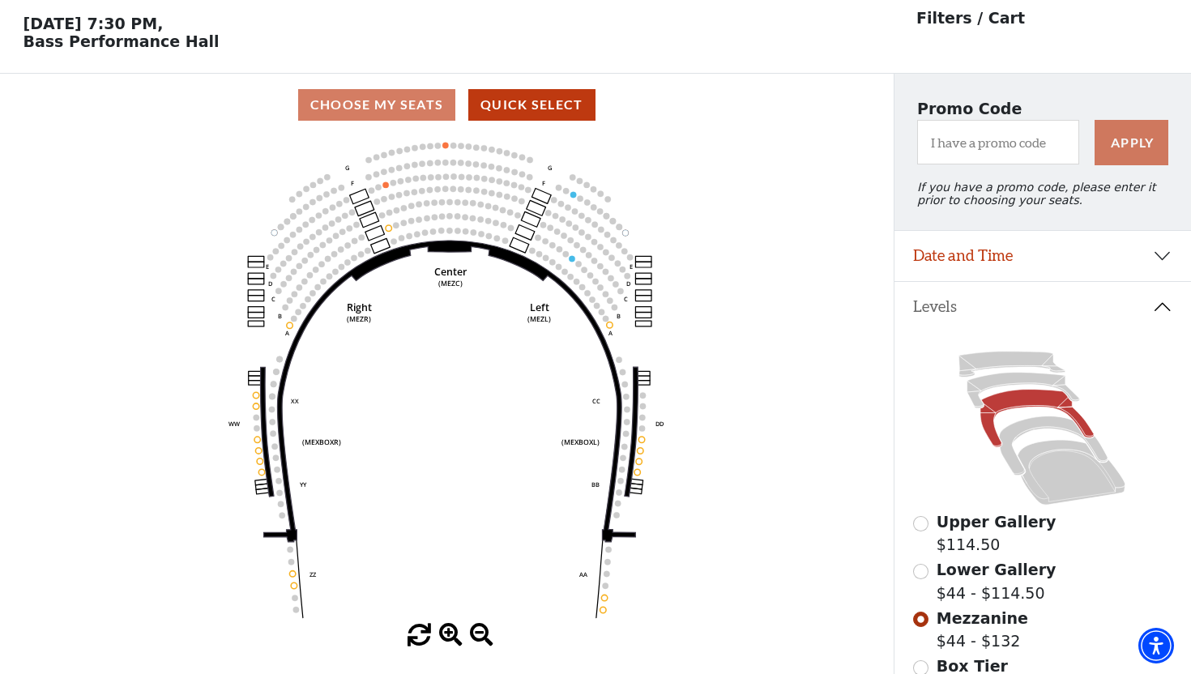
scroll to position [75, 0]
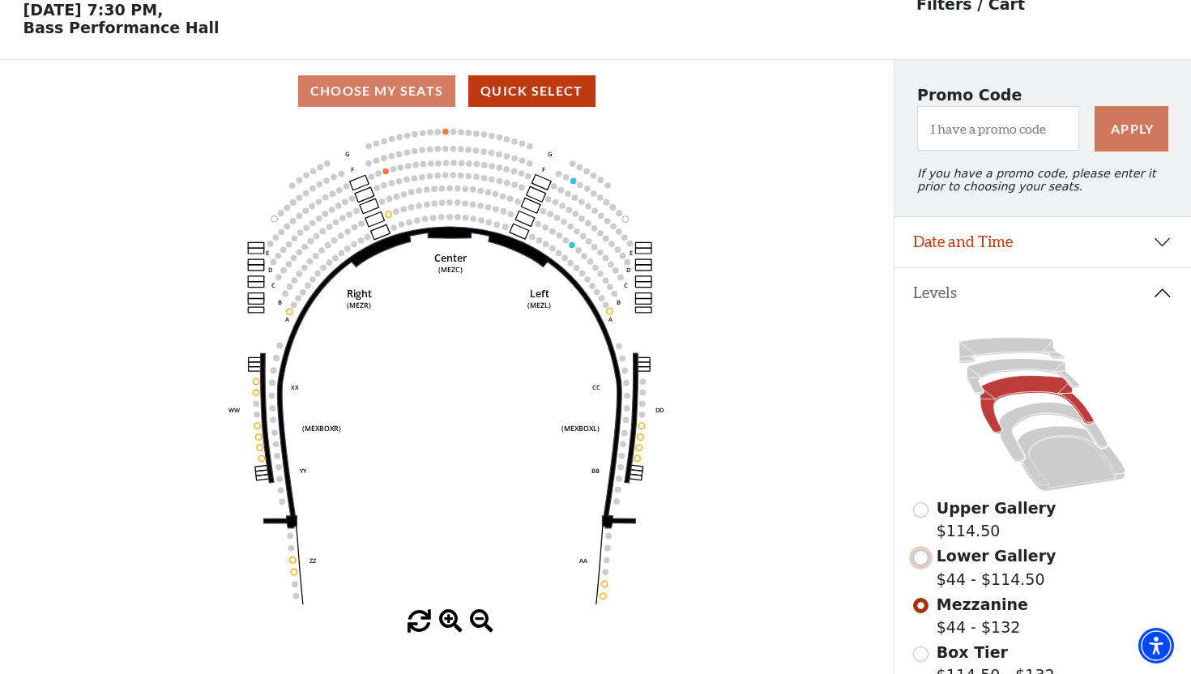
click at [924, 559] on input "Lower Gallery$44 - $114.50\a" at bounding box center [920, 557] width 15 height 15
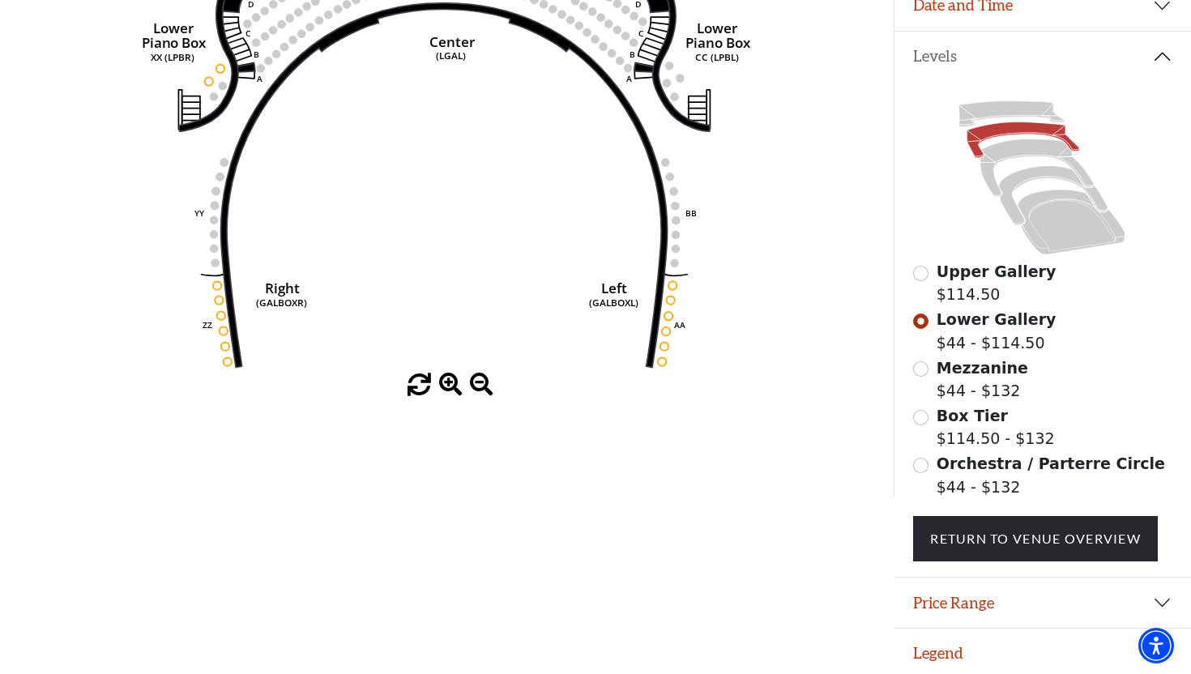
scroll to position [318, 0]
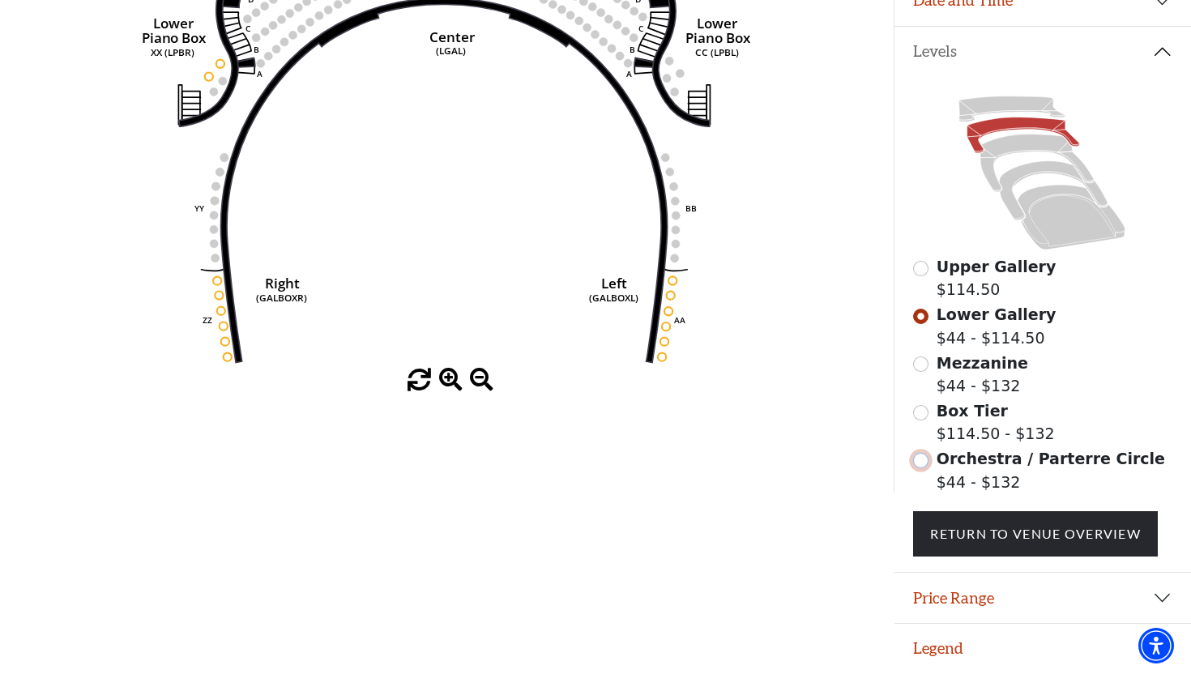
click at [926, 460] on input "Orchestra / Parterre Circle$44 - $132\a" at bounding box center [920, 460] width 15 height 15
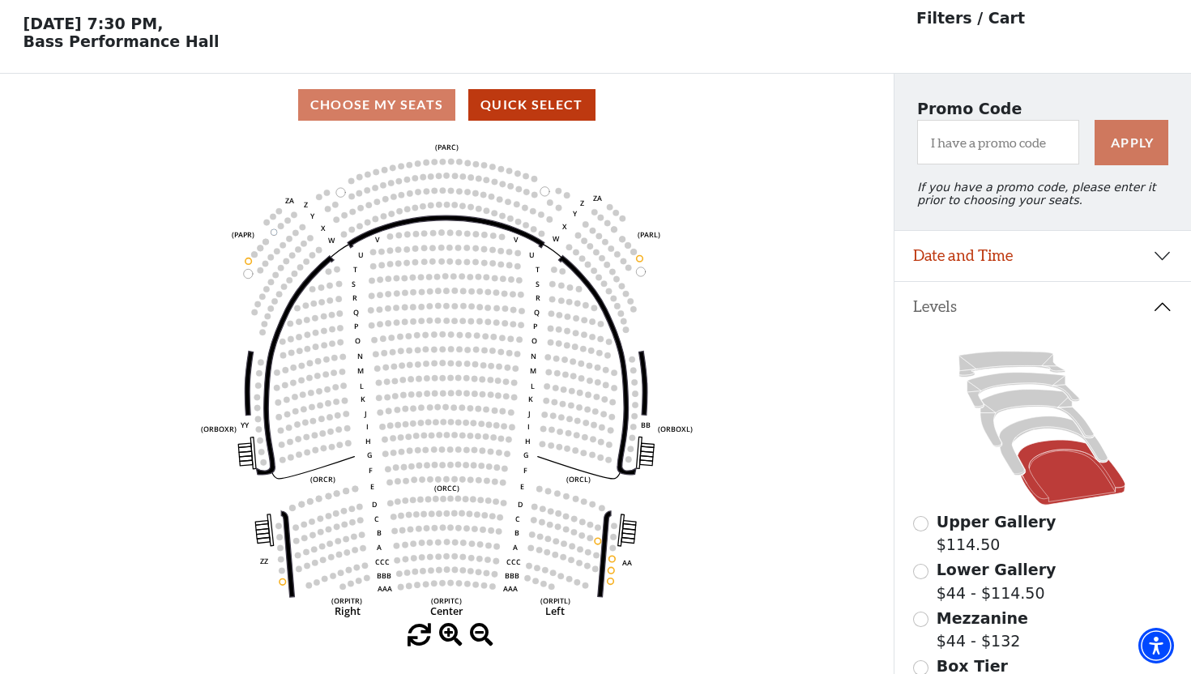
scroll to position [75, 0]
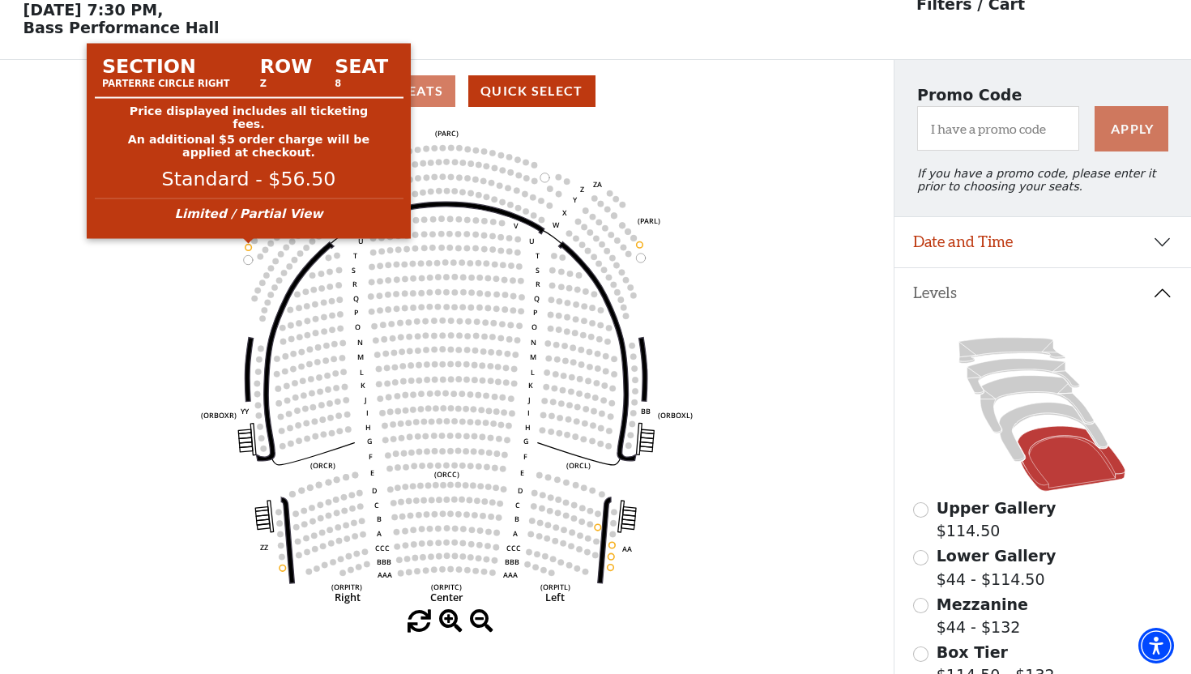
click at [249, 246] on circle at bounding box center [249, 247] width 6 height 6
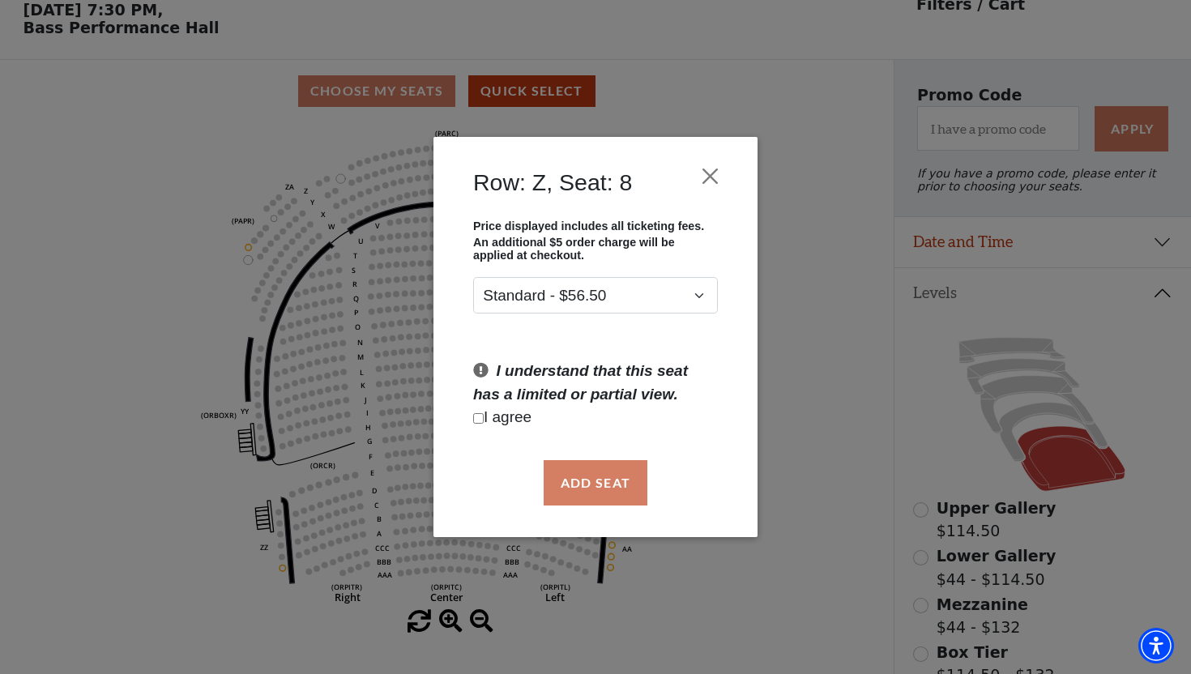
click at [479, 418] on input "Checkbox field" at bounding box center [478, 418] width 11 height 11
checkbox input "true"
click at [609, 489] on button "Add Seat" at bounding box center [596, 482] width 104 height 45
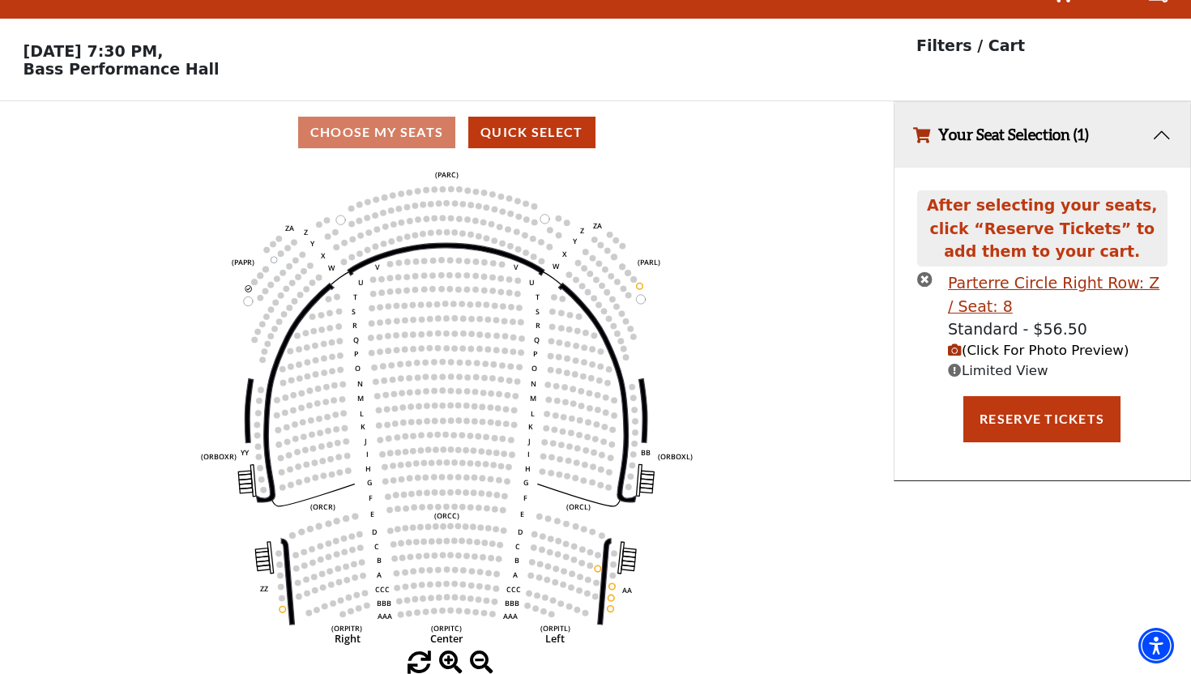
scroll to position [0, 0]
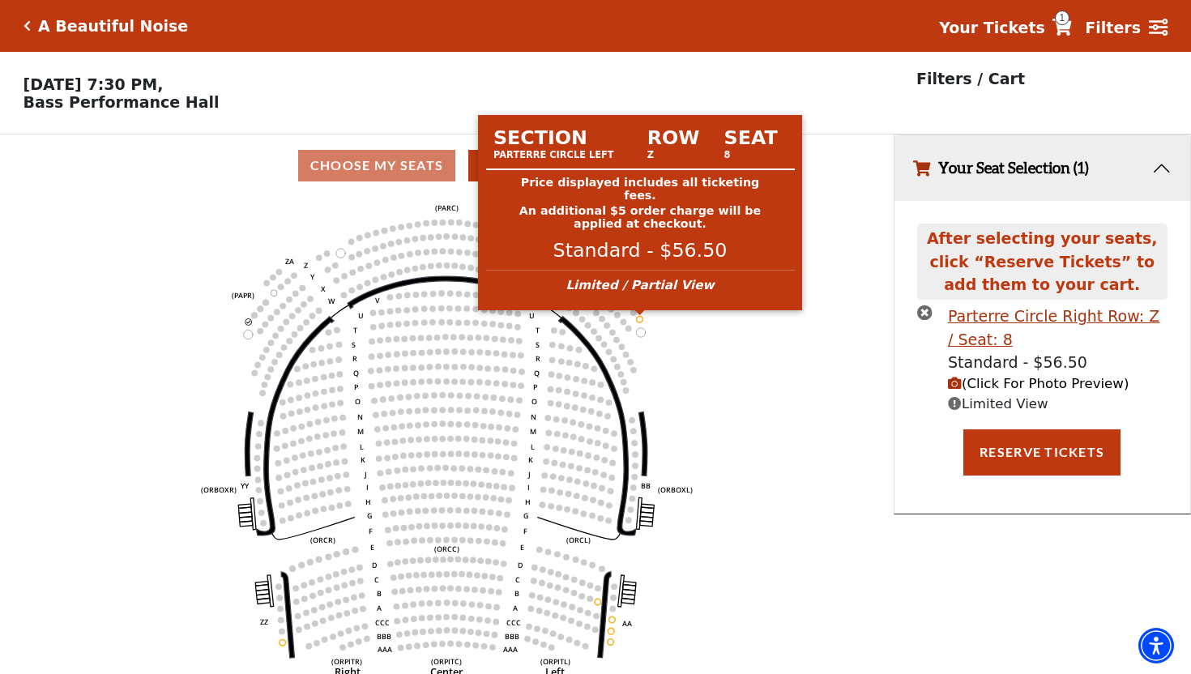
click at [640, 320] on circle at bounding box center [640, 319] width 6 height 6
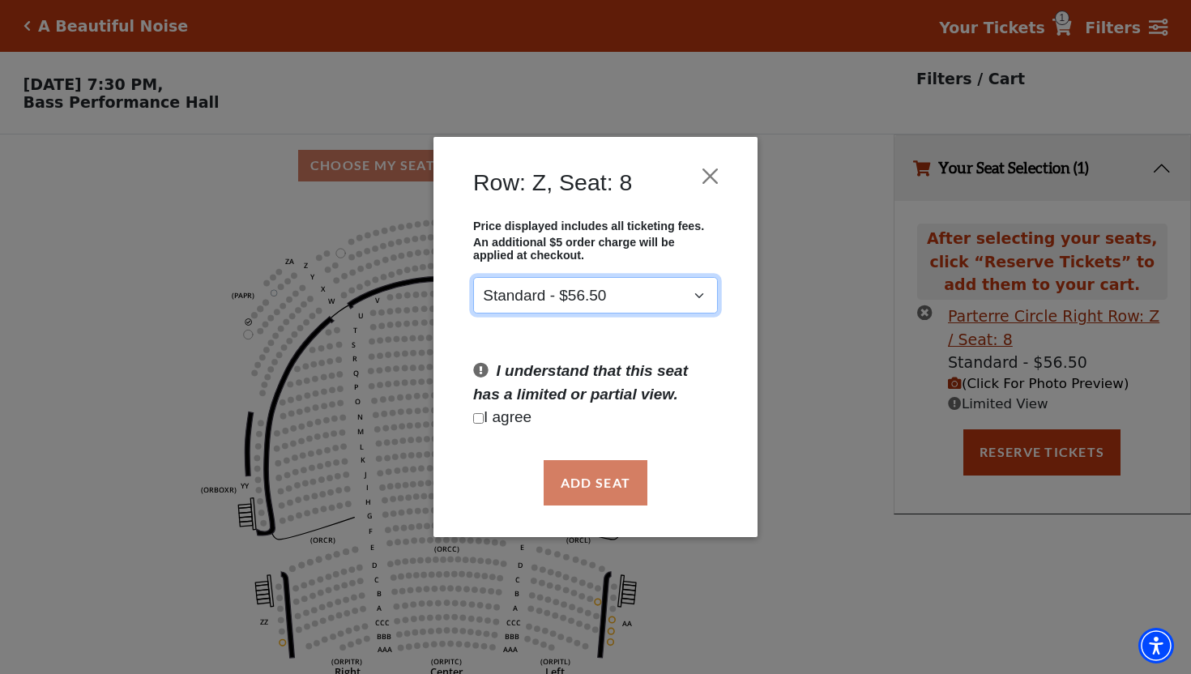
click at [702, 294] on select "Standard - $56.50" at bounding box center [595, 295] width 245 height 36
click at [477, 417] on input "Checkbox field" at bounding box center [478, 418] width 11 height 11
checkbox input "true"
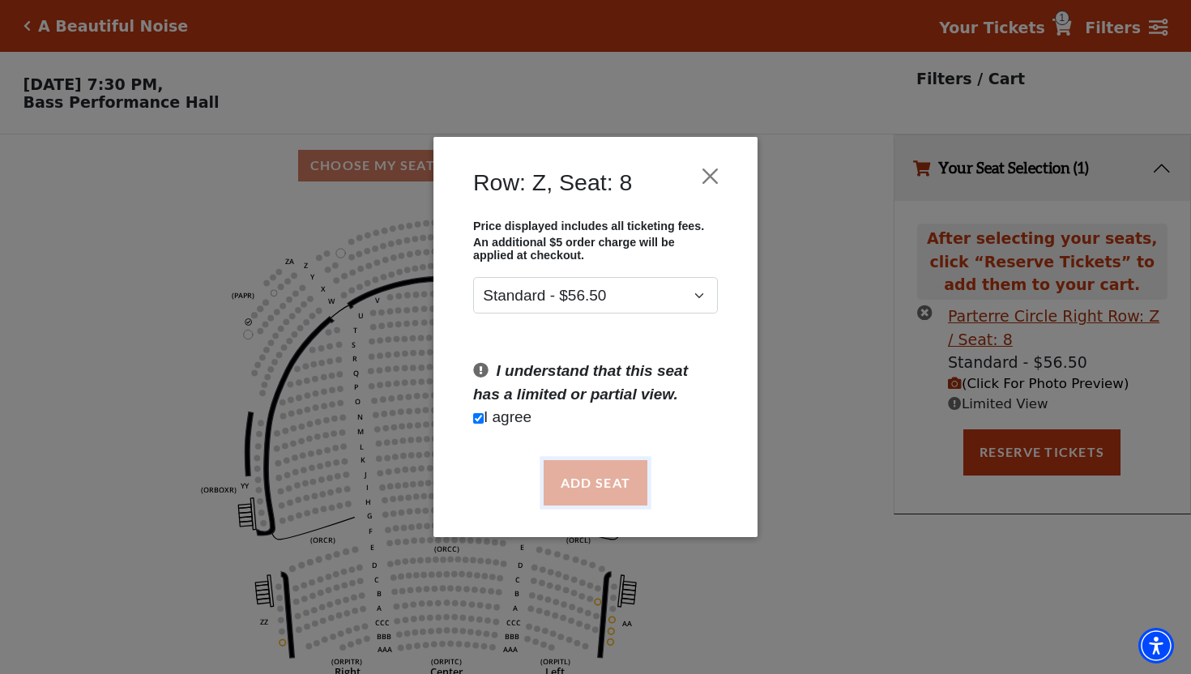
click at [602, 480] on button "Add Seat" at bounding box center [596, 482] width 104 height 45
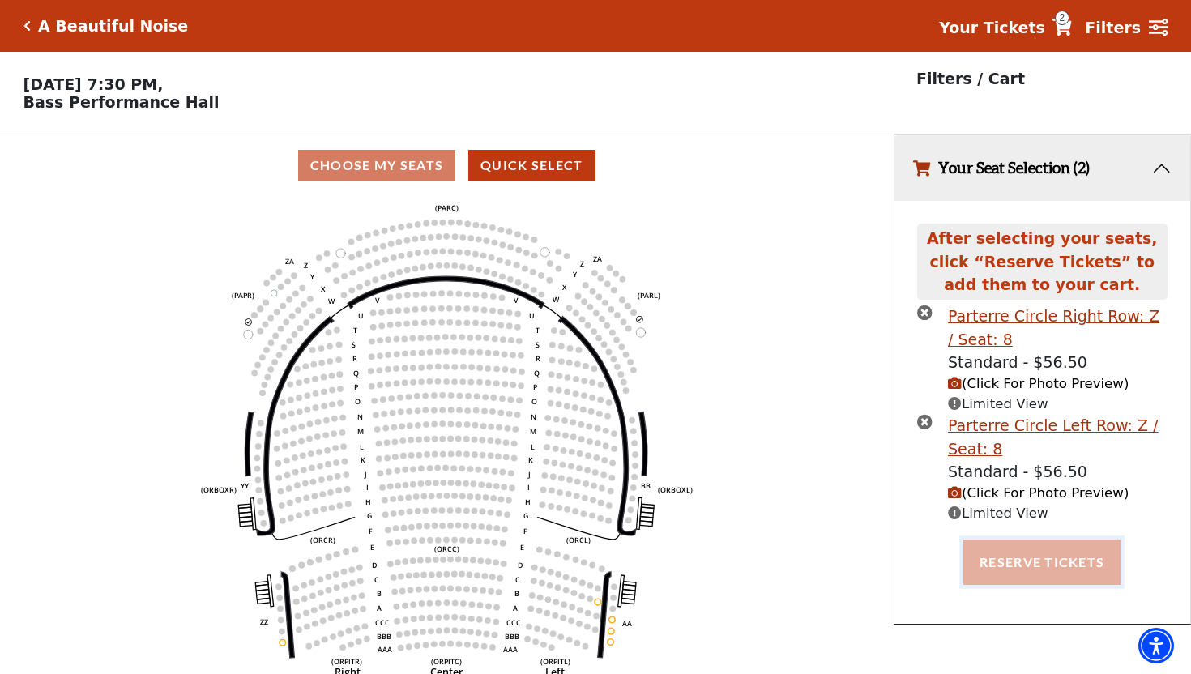
click at [1043, 561] on button "Reserve Tickets" at bounding box center [1042, 562] width 157 height 45
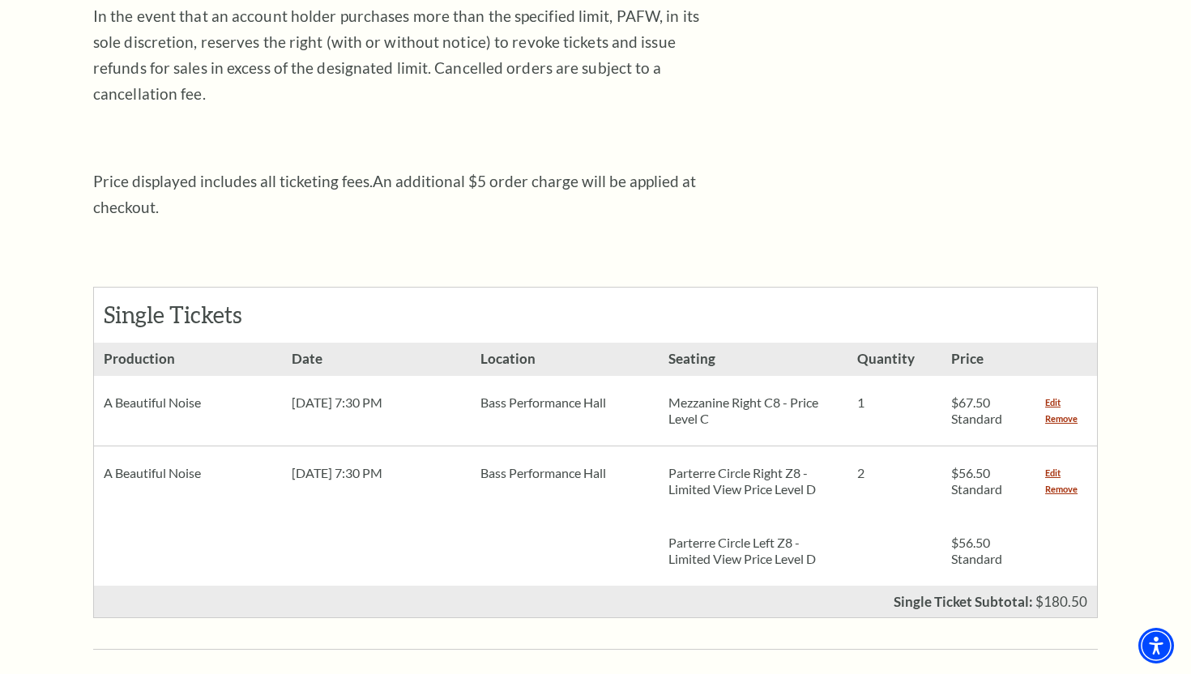
scroll to position [486, 0]
click at [1062, 409] on link "Remove" at bounding box center [1061, 417] width 32 height 16
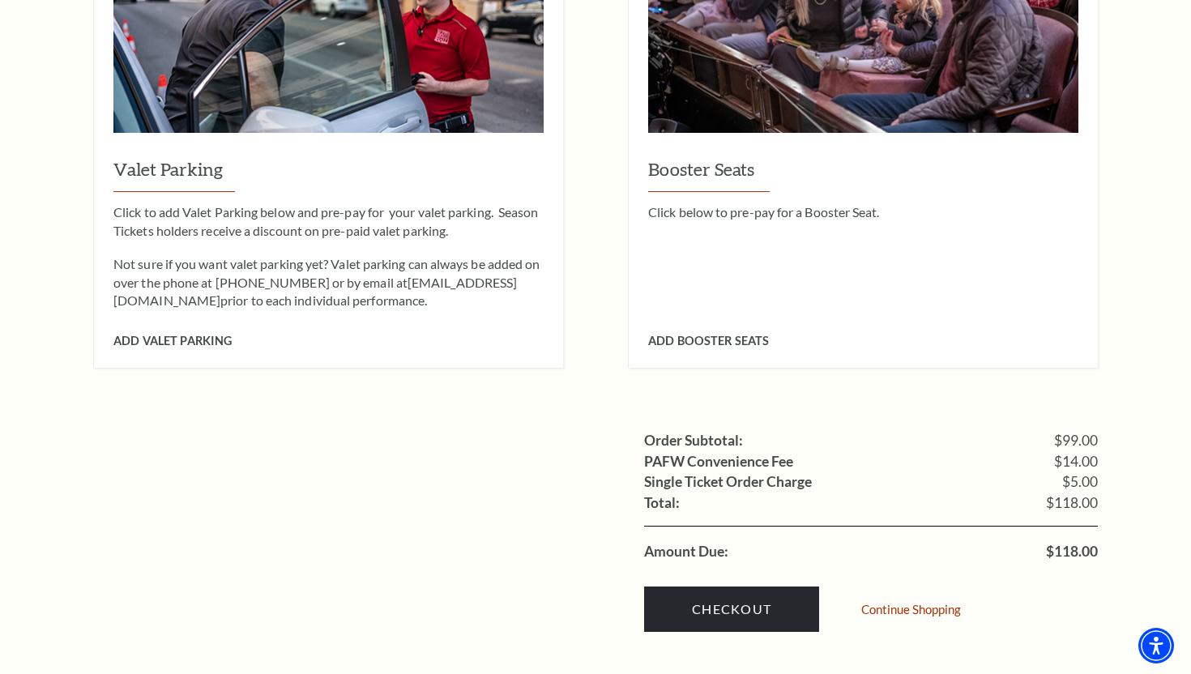
scroll to position [1285, 0]
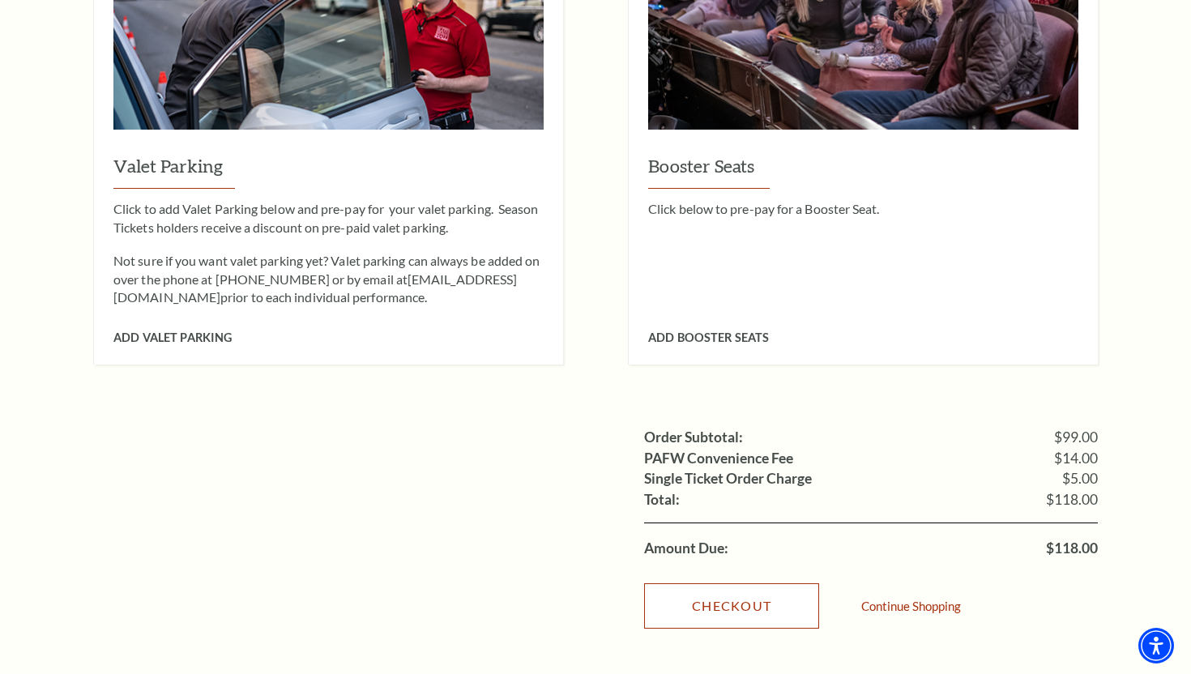
click at [759, 584] on link "Checkout" at bounding box center [731, 606] width 175 height 45
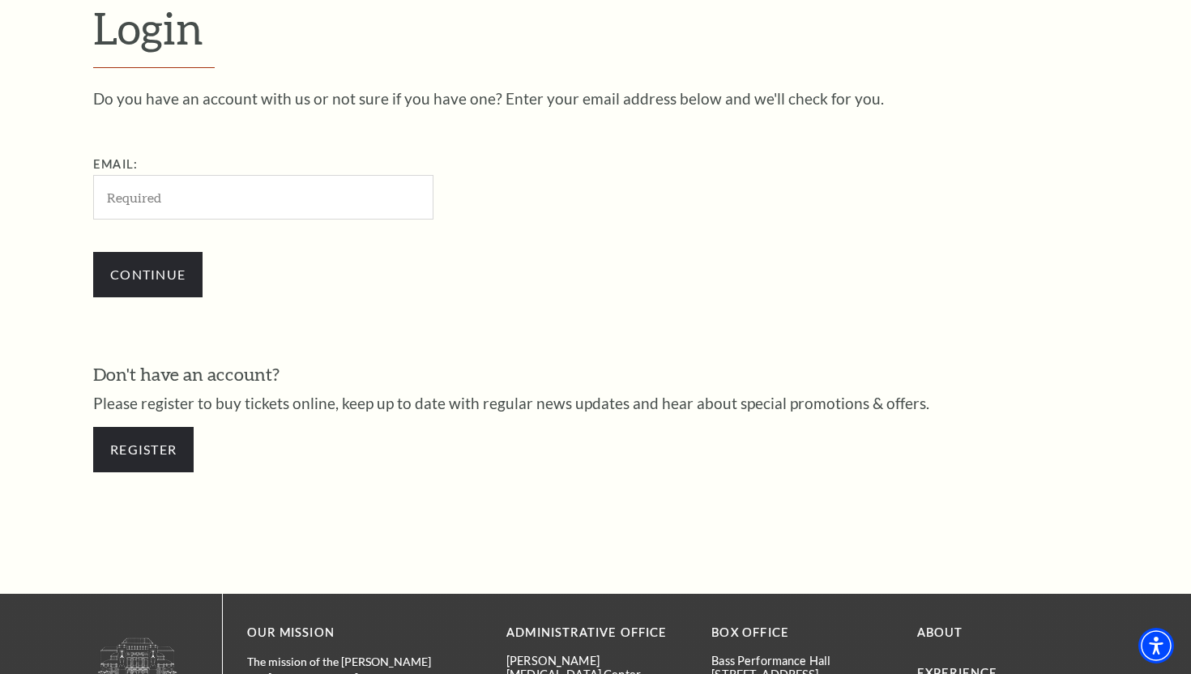
scroll to position [472, 0]
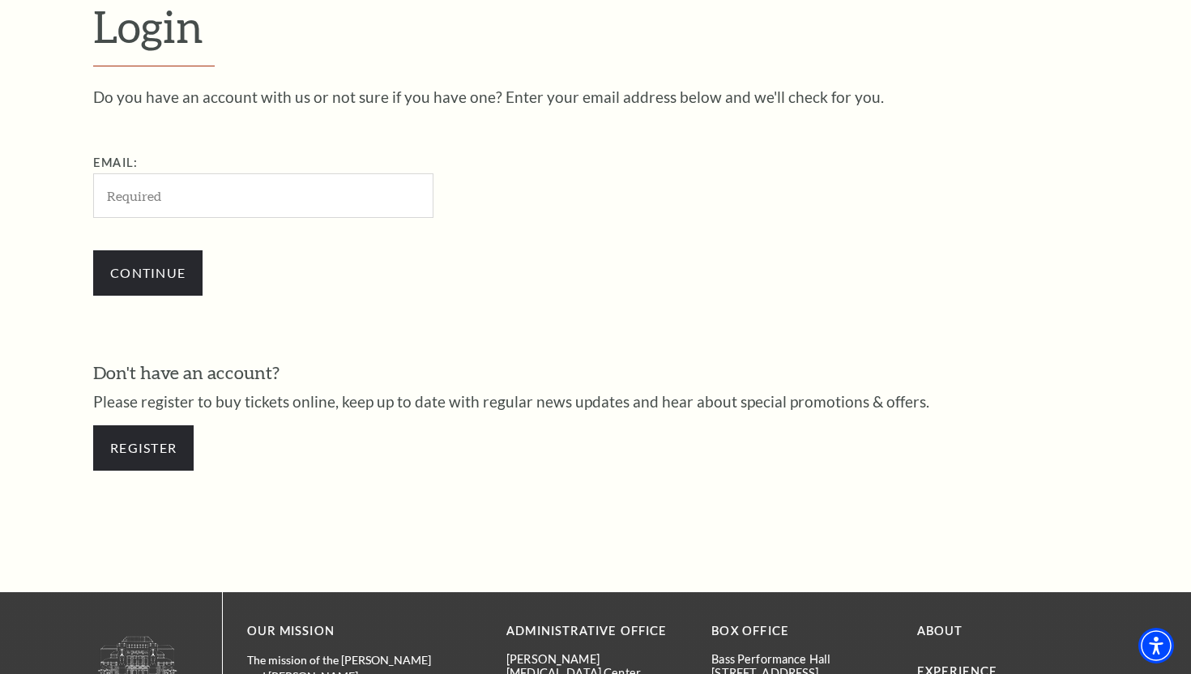
type input "w"
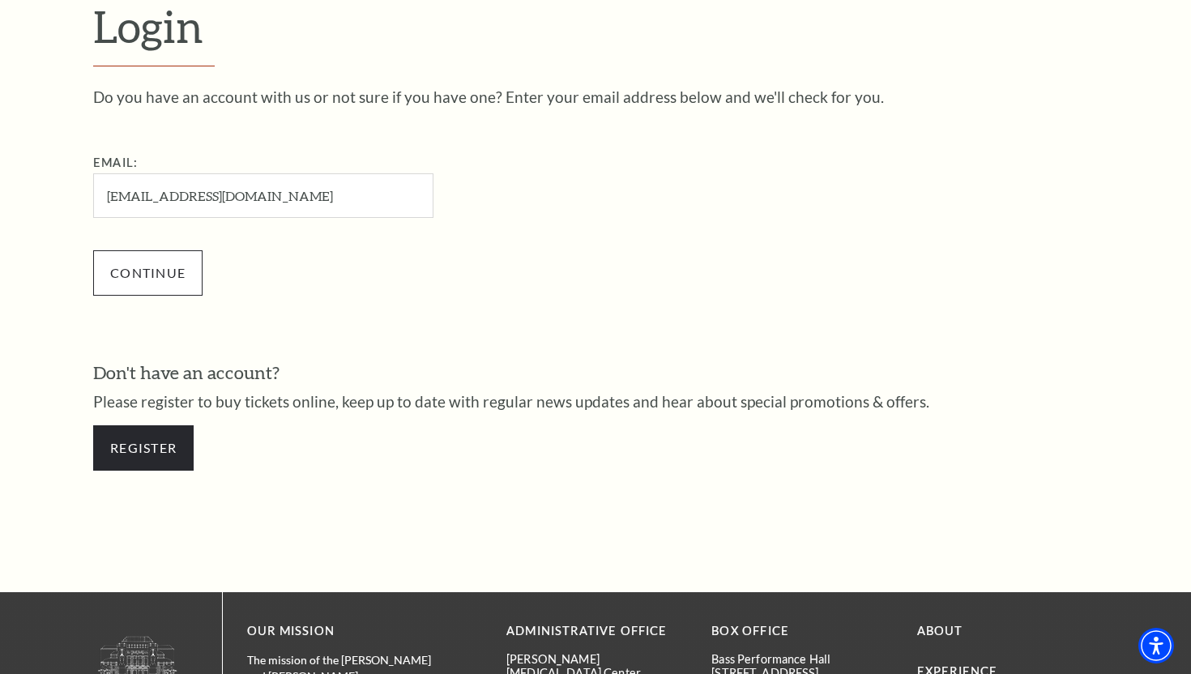
type input "[EMAIL_ADDRESS][DOMAIN_NAME]"
click at [164, 271] on input "Continue" at bounding box center [147, 272] width 109 height 45
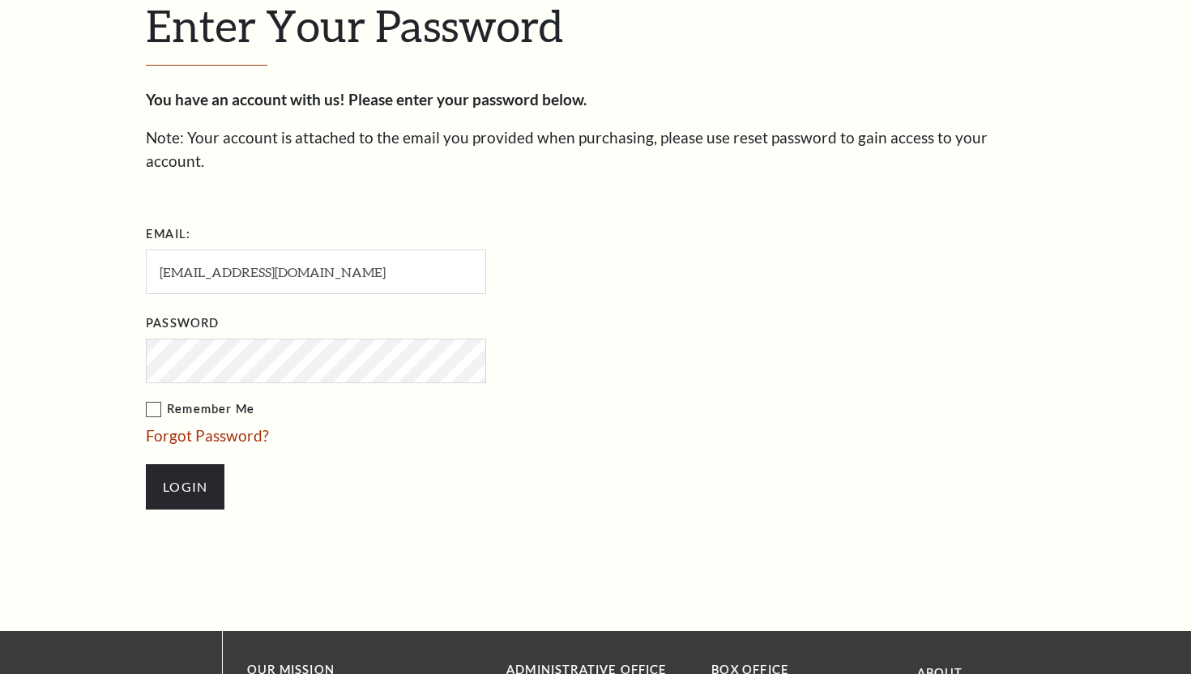
scroll to position [487, 0]
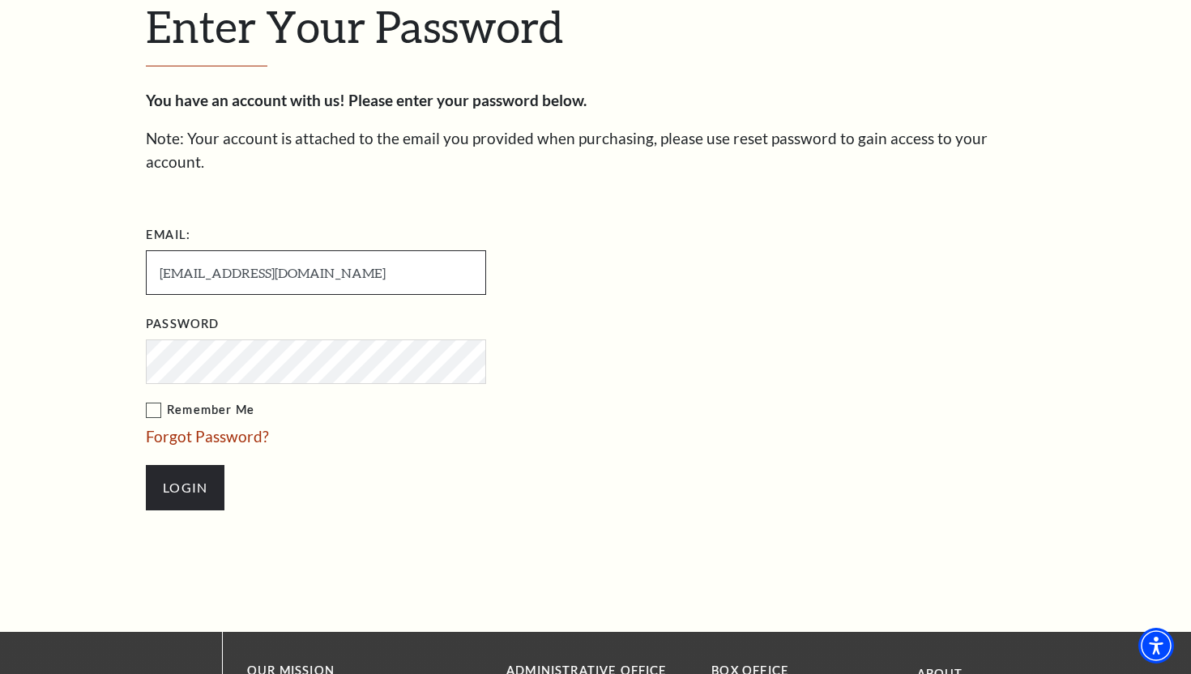
click at [263, 258] on input "[EMAIL_ADDRESS][DOMAIN_NAME]" at bounding box center [316, 272] width 340 height 45
click at [287, 254] on input "[EMAIL_ADDRESS][DOMAIN_NAME]" at bounding box center [316, 272] width 340 height 45
type input "e"
type input "[PERSON_NAME][EMAIL_ADDRESS][DOMAIN_NAME]"
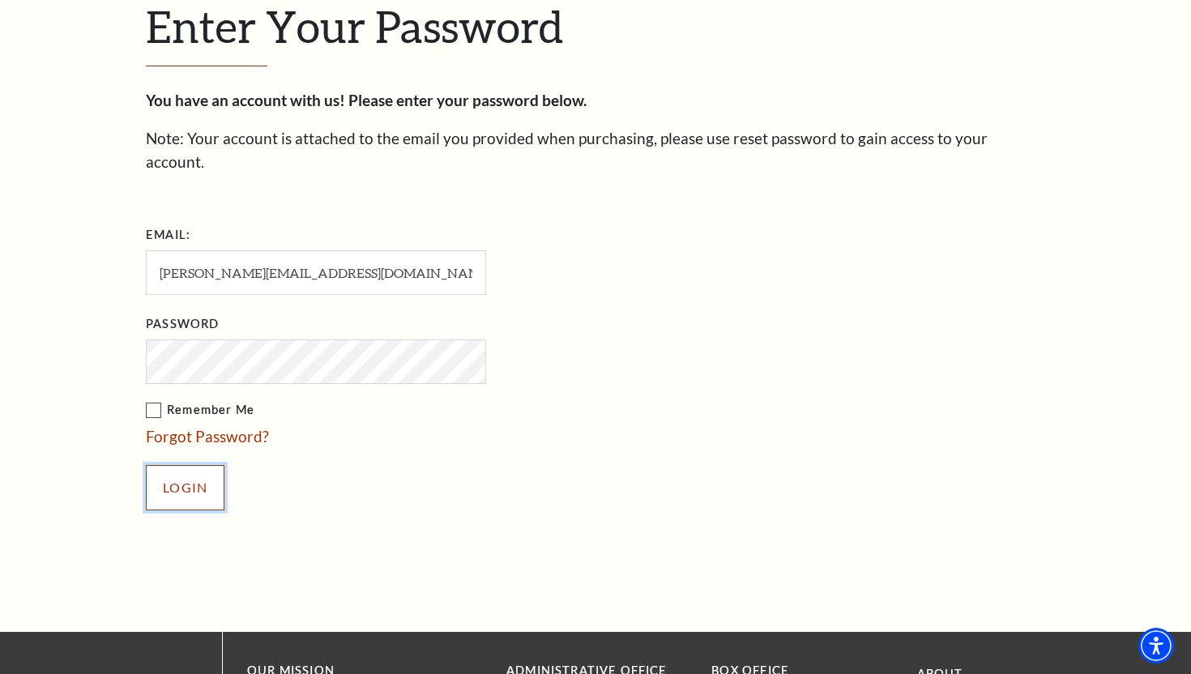
click at [193, 465] on input "Login" at bounding box center [185, 487] width 79 height 45
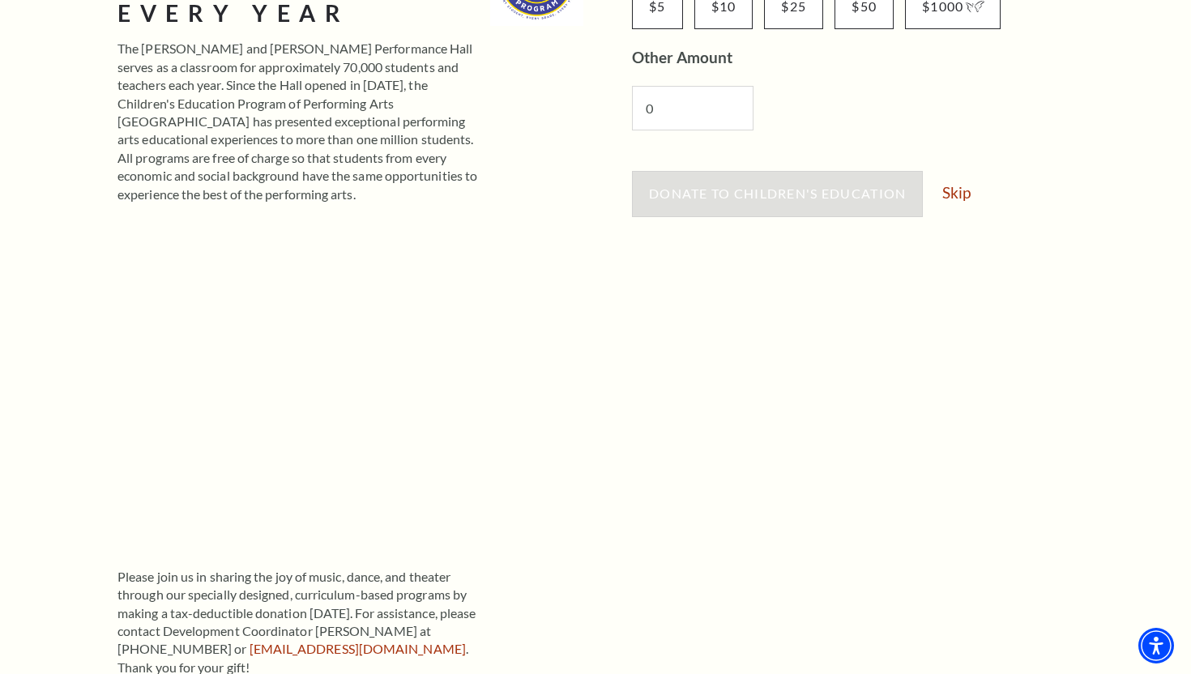
scroll to position [359, 0]
click at [960, 193] on link "Skip" at bounding box center [957, 193] width 28 height 15
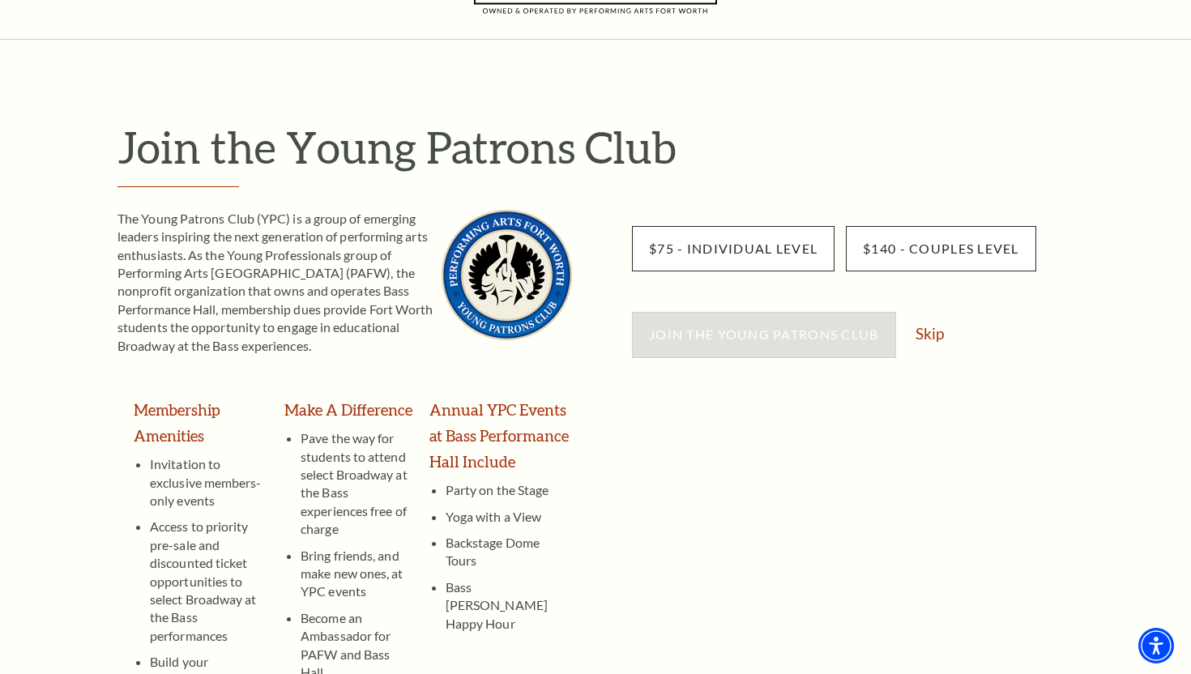
scroll to position [94, 0]
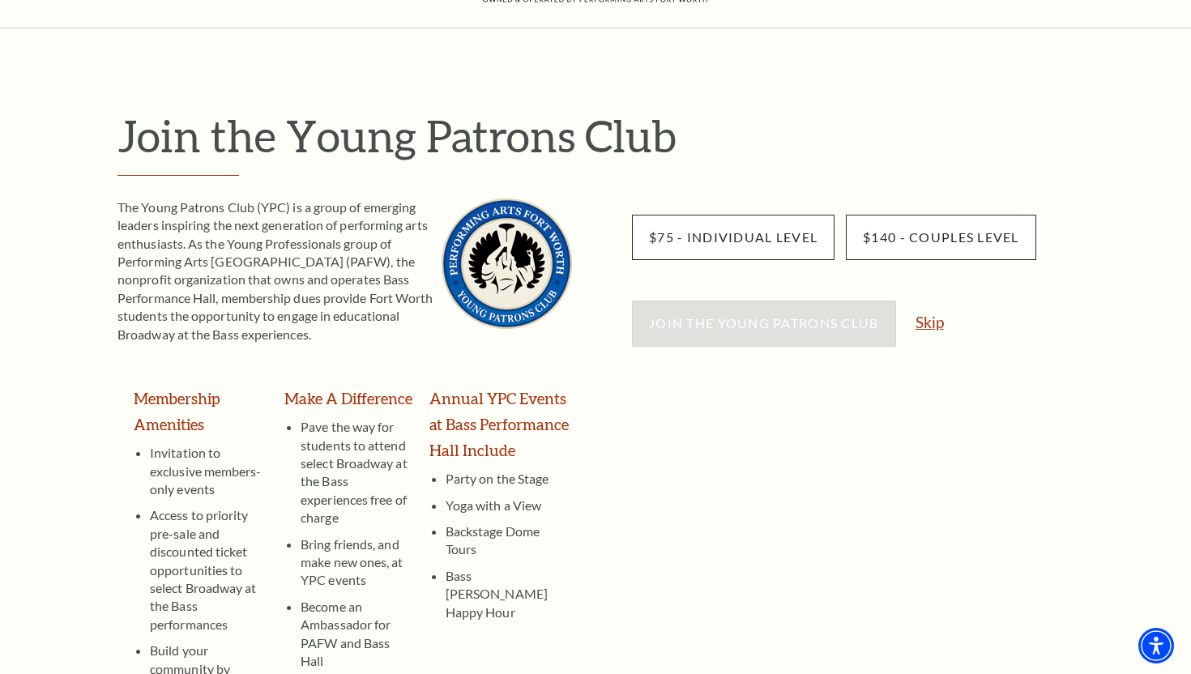
click at [930, 325] on link "Skip" at bounding box center [930, 321] width 28 height 15
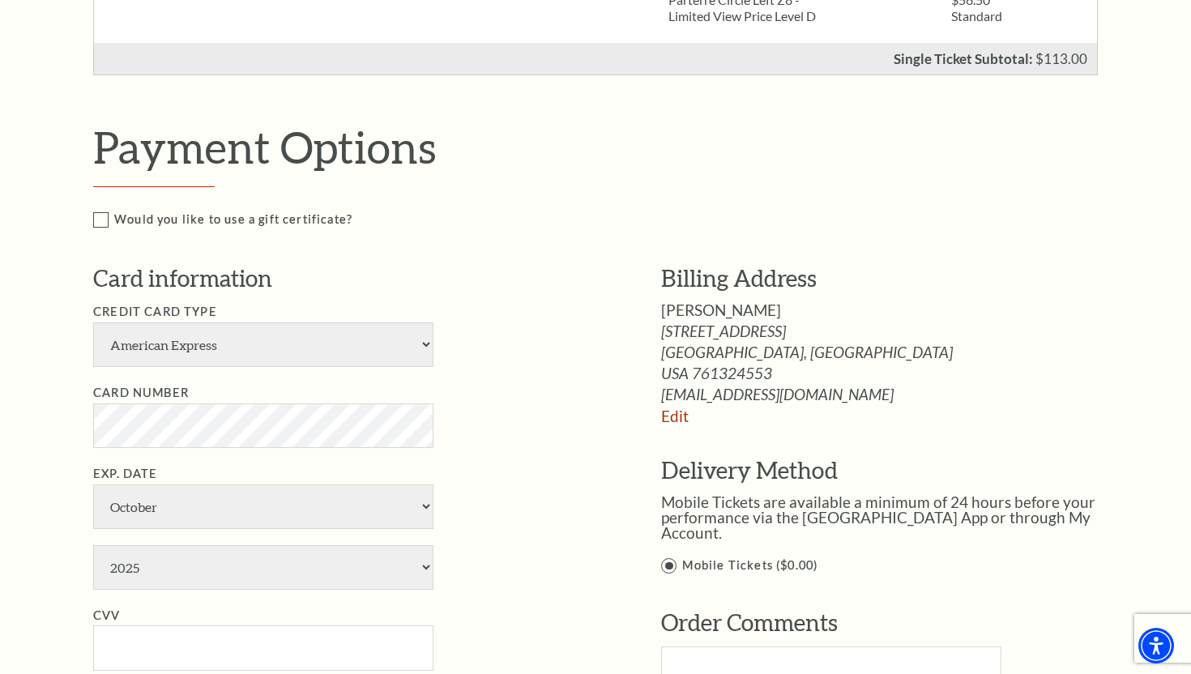
scroll to position [639, 0]
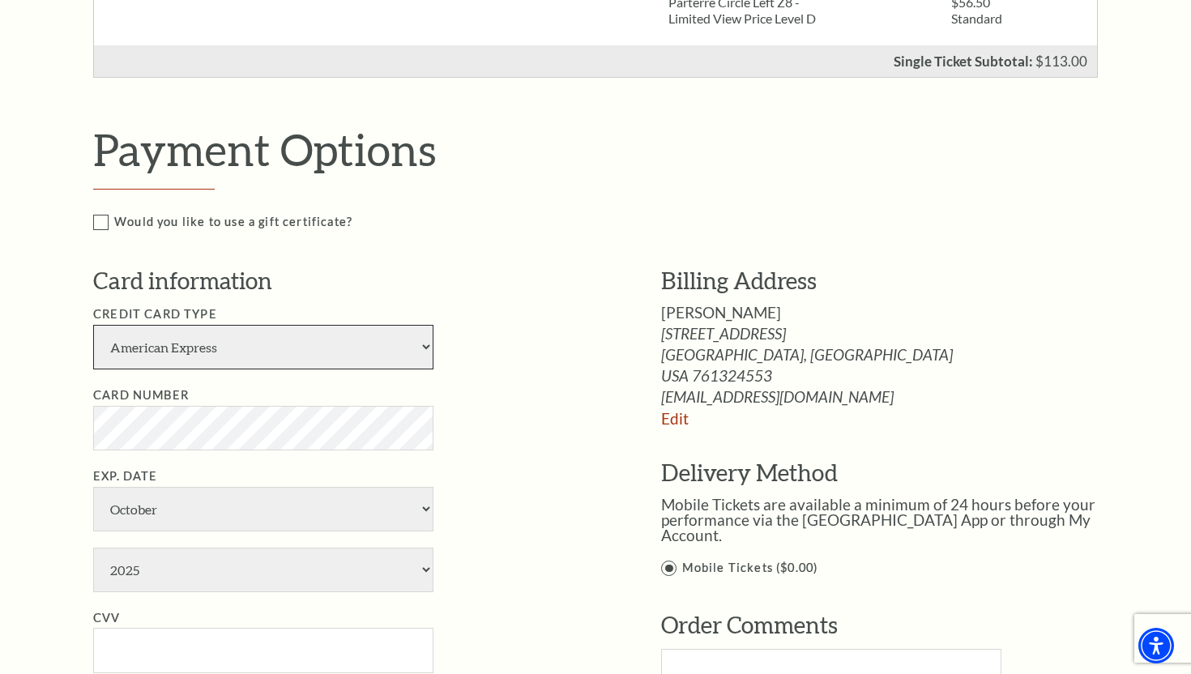
select select "25"
select select "3"
select select "2028"
type input "Scott M Engle"
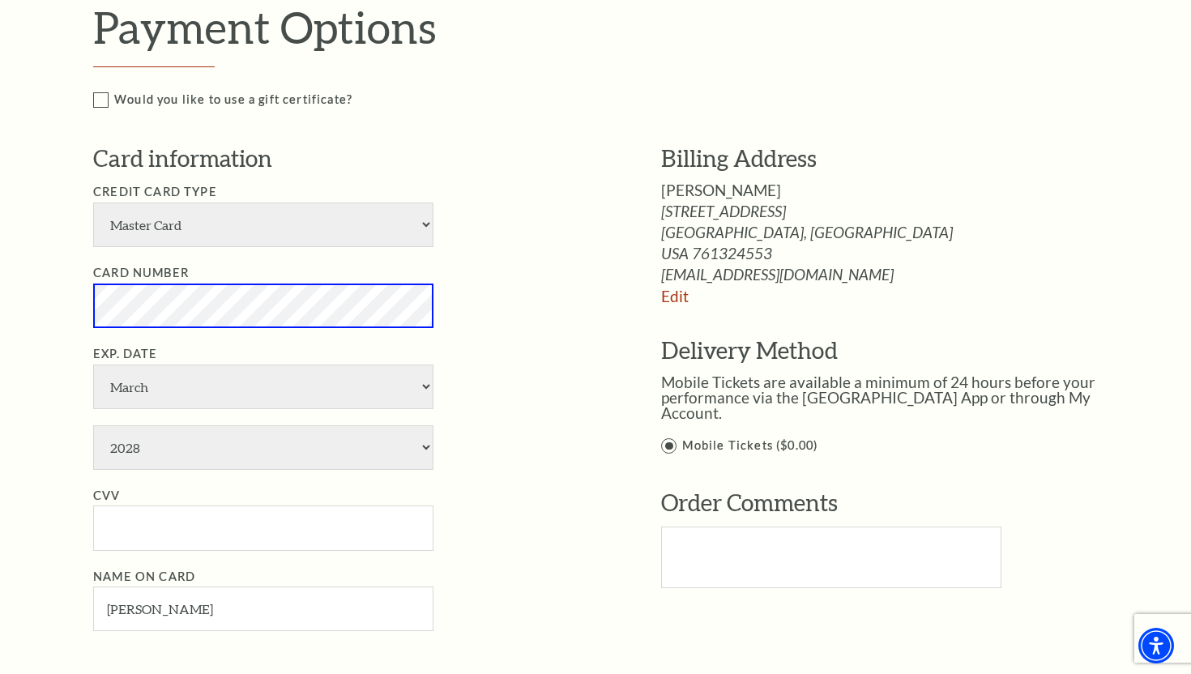
scroll to position [769, 0]
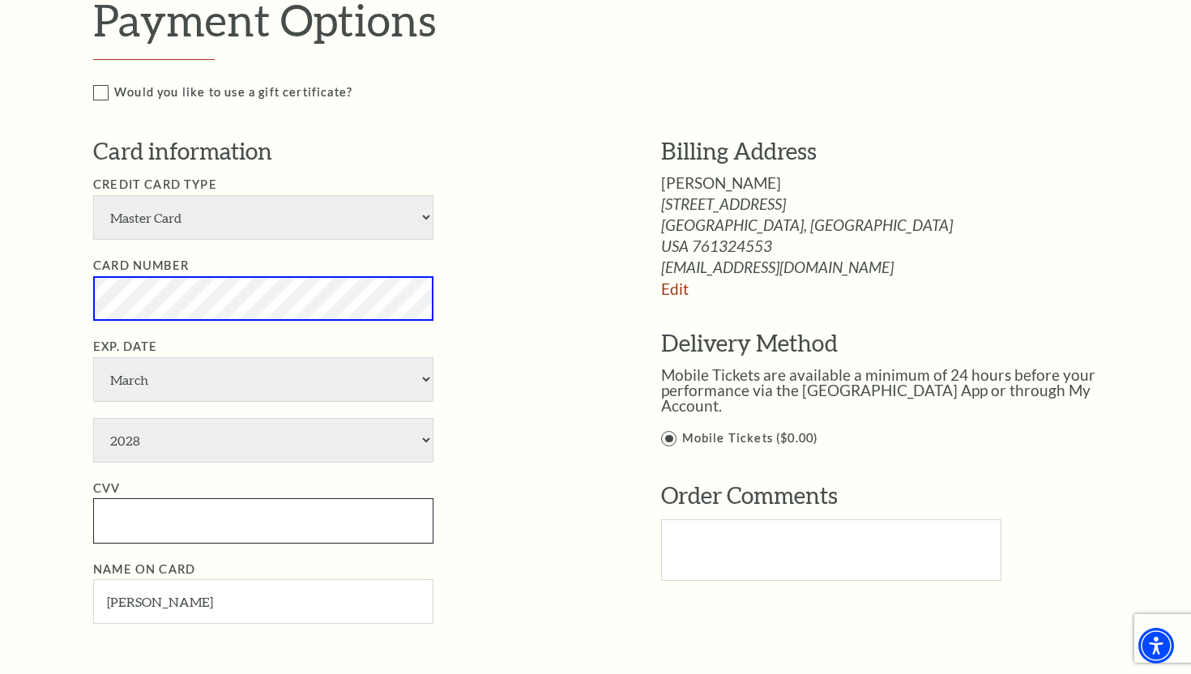
click at [128, 520] on input "CVV" at bounding box center [263, 520] width 340 height 45
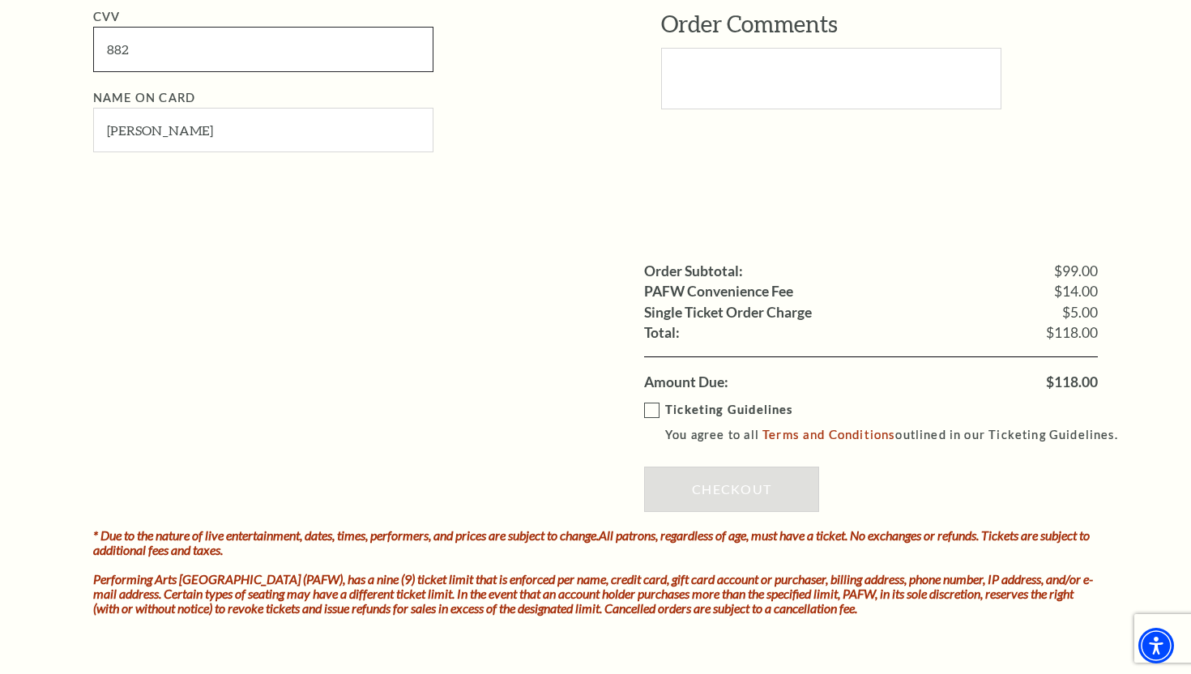
scroll to position [1250, 0]
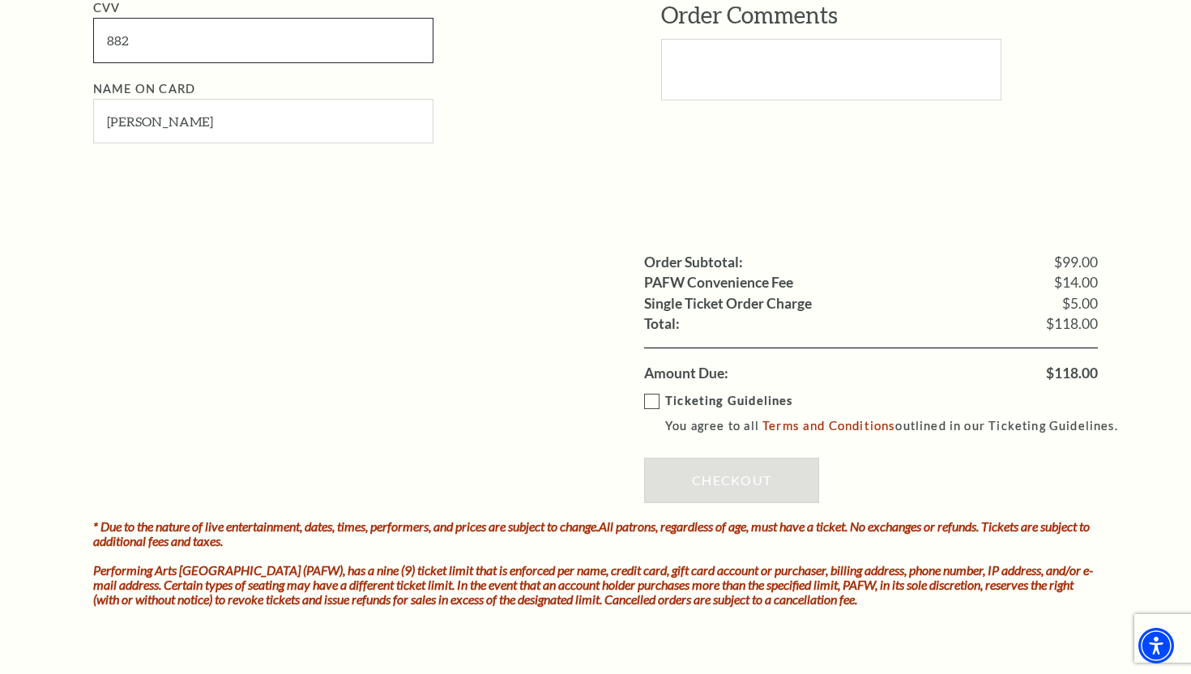
type input "882"
click at [652, 404] on label "Ticketing Guidelines You agree to all Terms and Conditions outlined in our Tick…" at bounding box center [888, 413] width 489 height 45
click at [0, 0] on input "Ticketing Guidelines You agree to all Terms and Conditions outlined in our Tick…" at bounding box center [0, 0] width 0 height 0
click at [740, 481] on link "Checkout" at bounding box center [731, 480] width 175 height 45
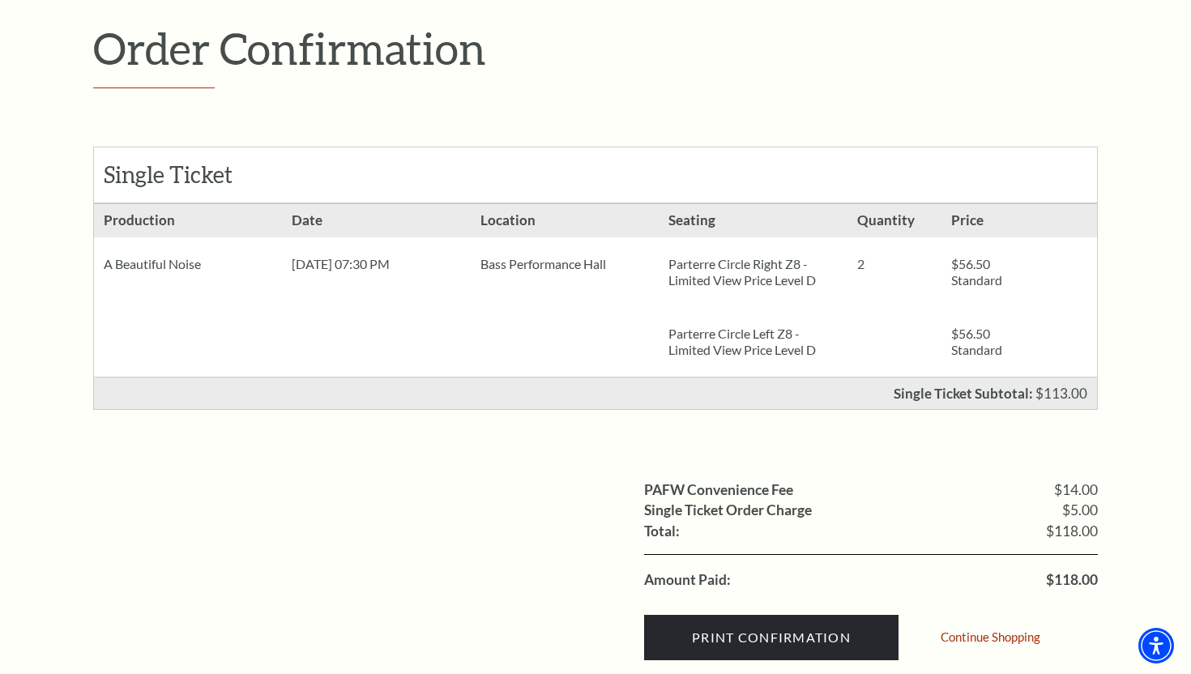
scroll to position [207, 0]
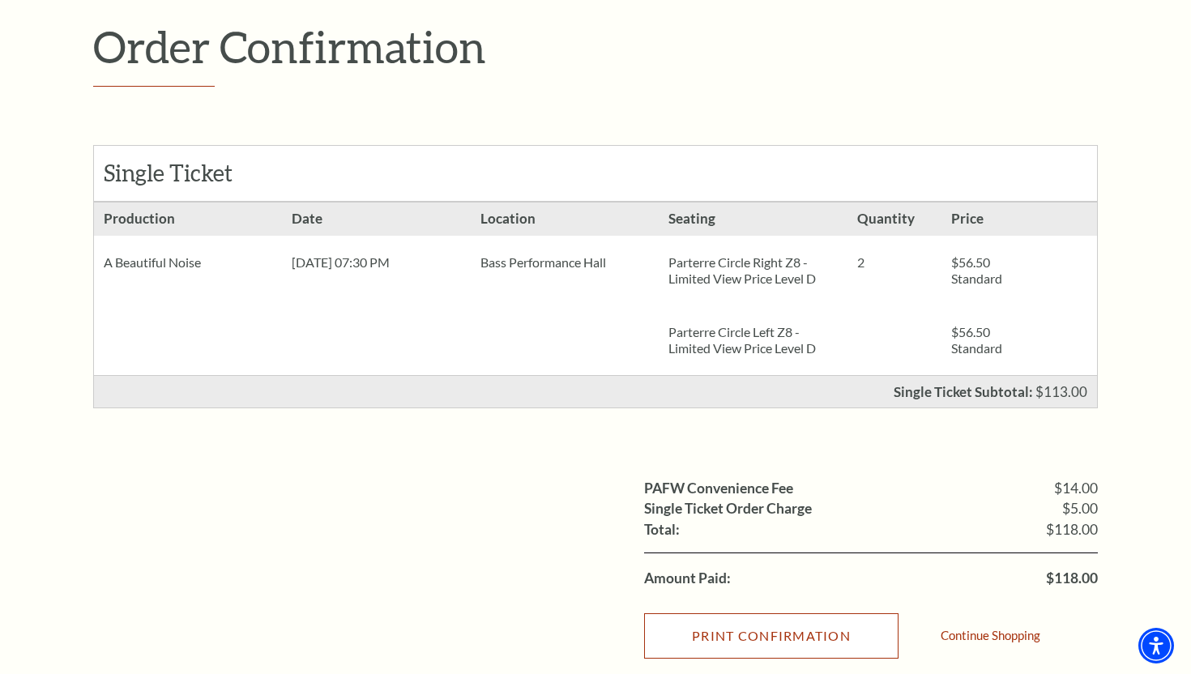
click at [718, 630] on input "Print Confirmation" at bounding box center [771, 636] width 254 height 45
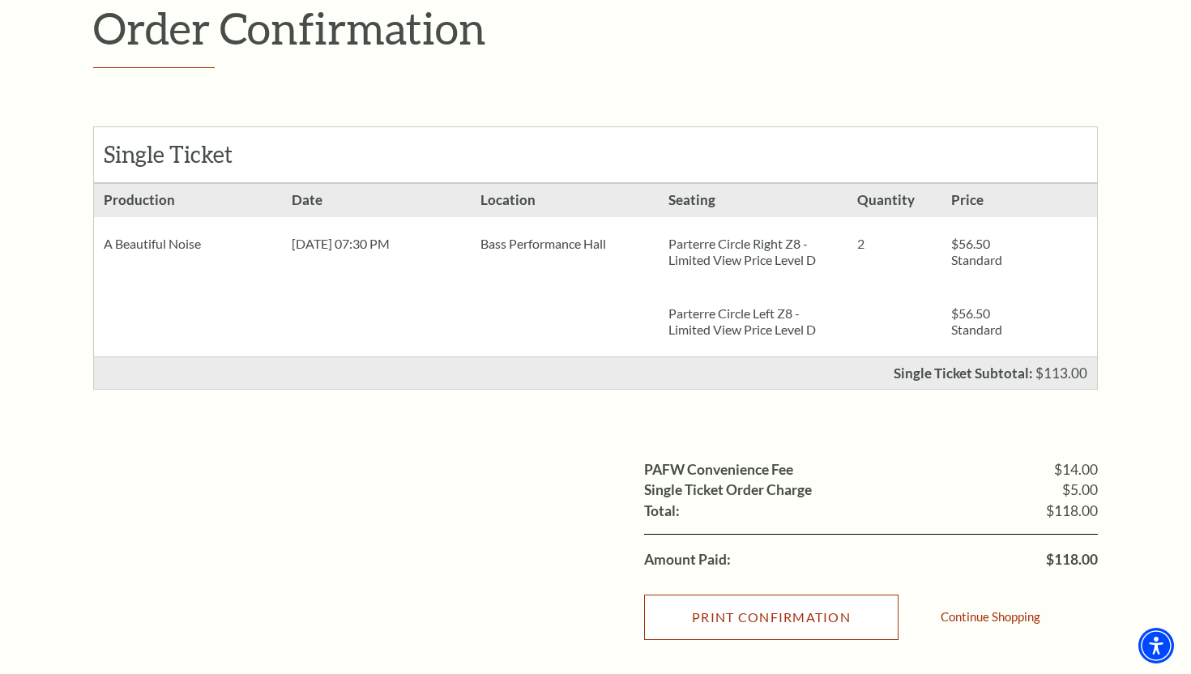
scroll to position [234, 0]
